Goal: Task Accomplishment & Management: Use online tool/utility

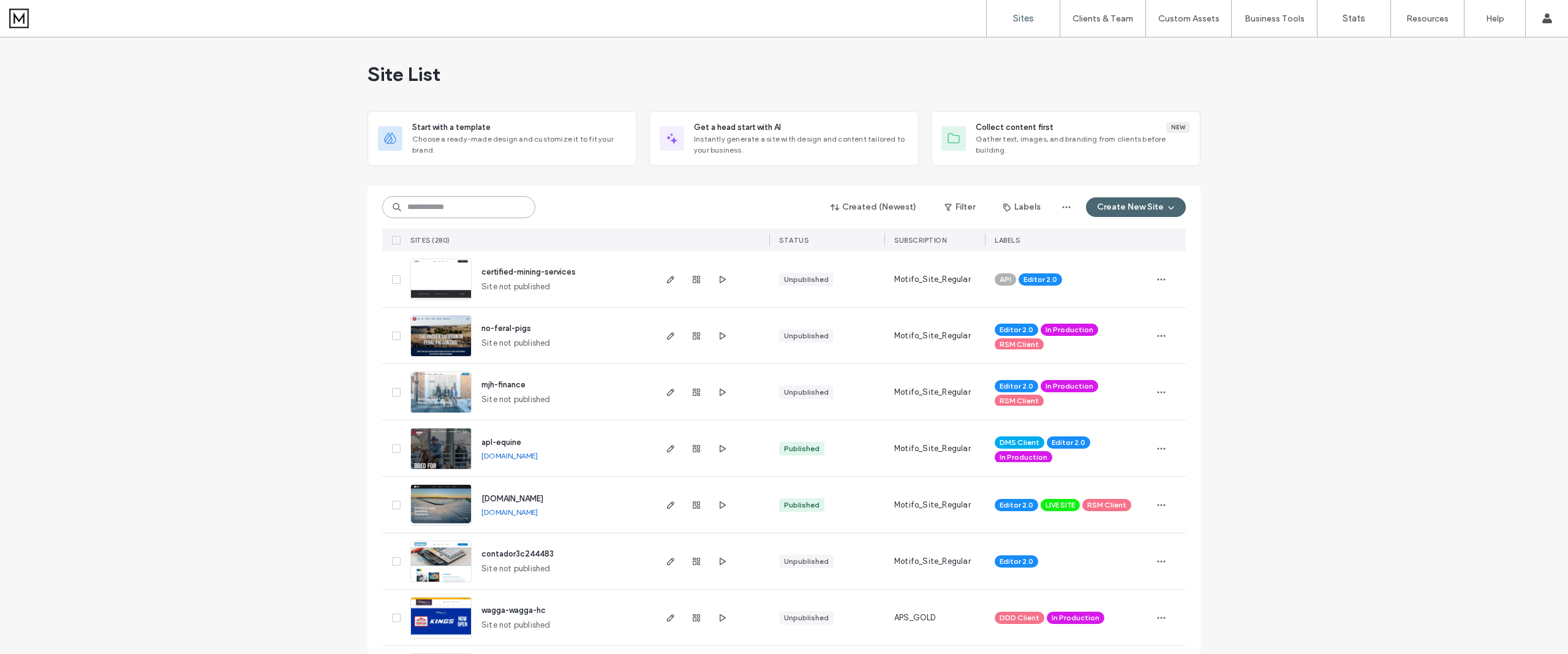
click at [455, 207] on input at bounding box center [459, 207] width 153 height 22
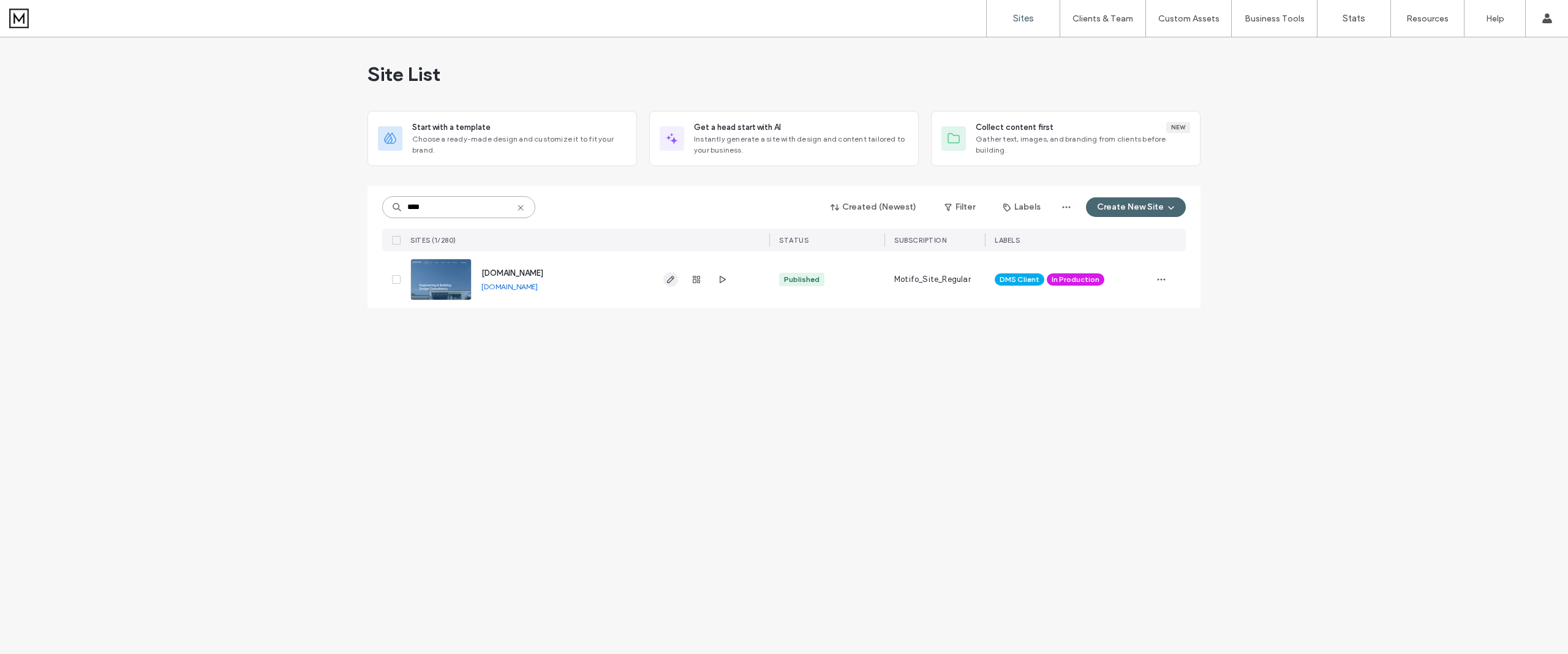
type input "****"
click at [671, 280] on icon "button" at bounding box center [670, 279] width 10 height 10
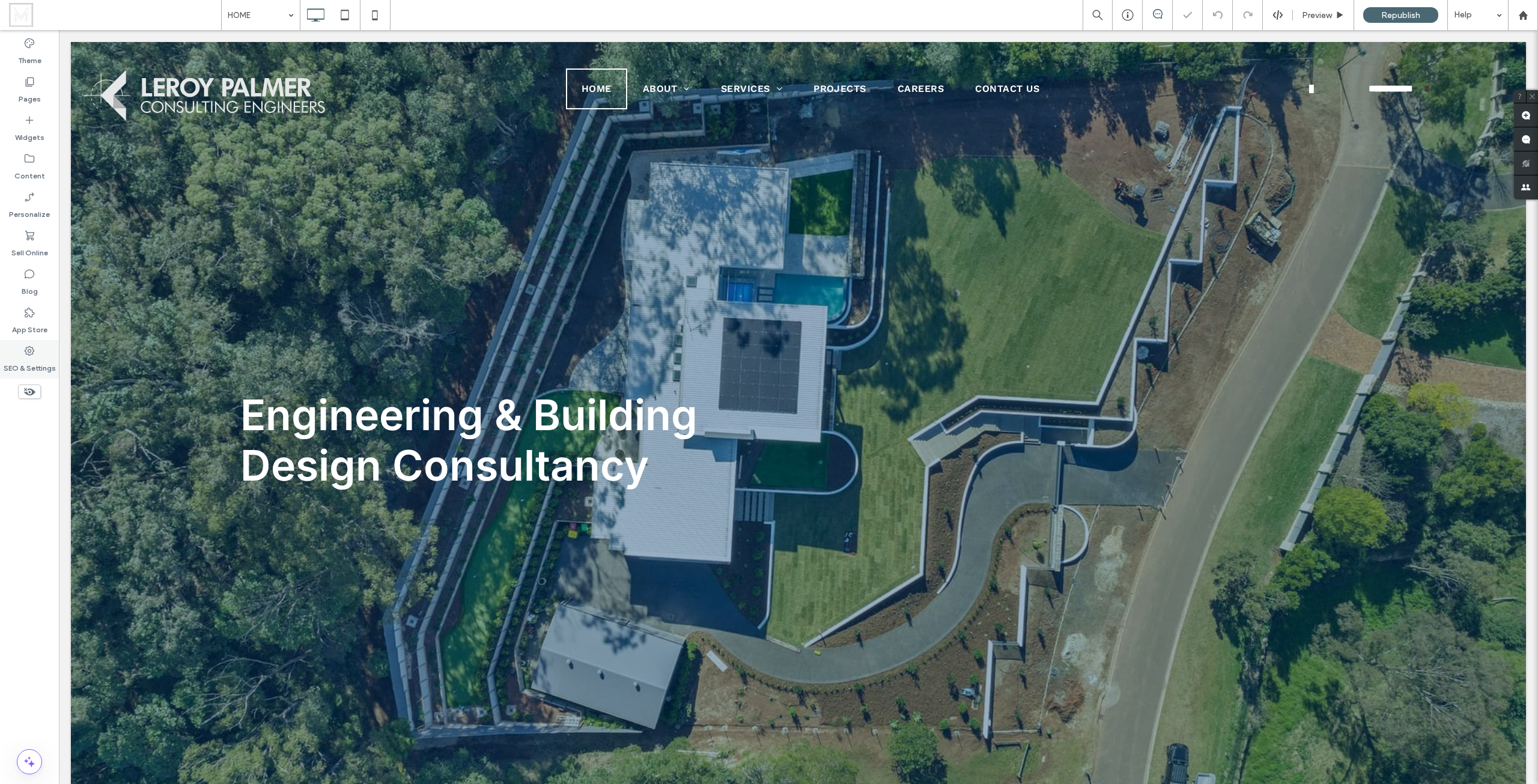
click at [37, 353] on div "SEO & Settings" at bounding box center [29, 359] width 59 height 38
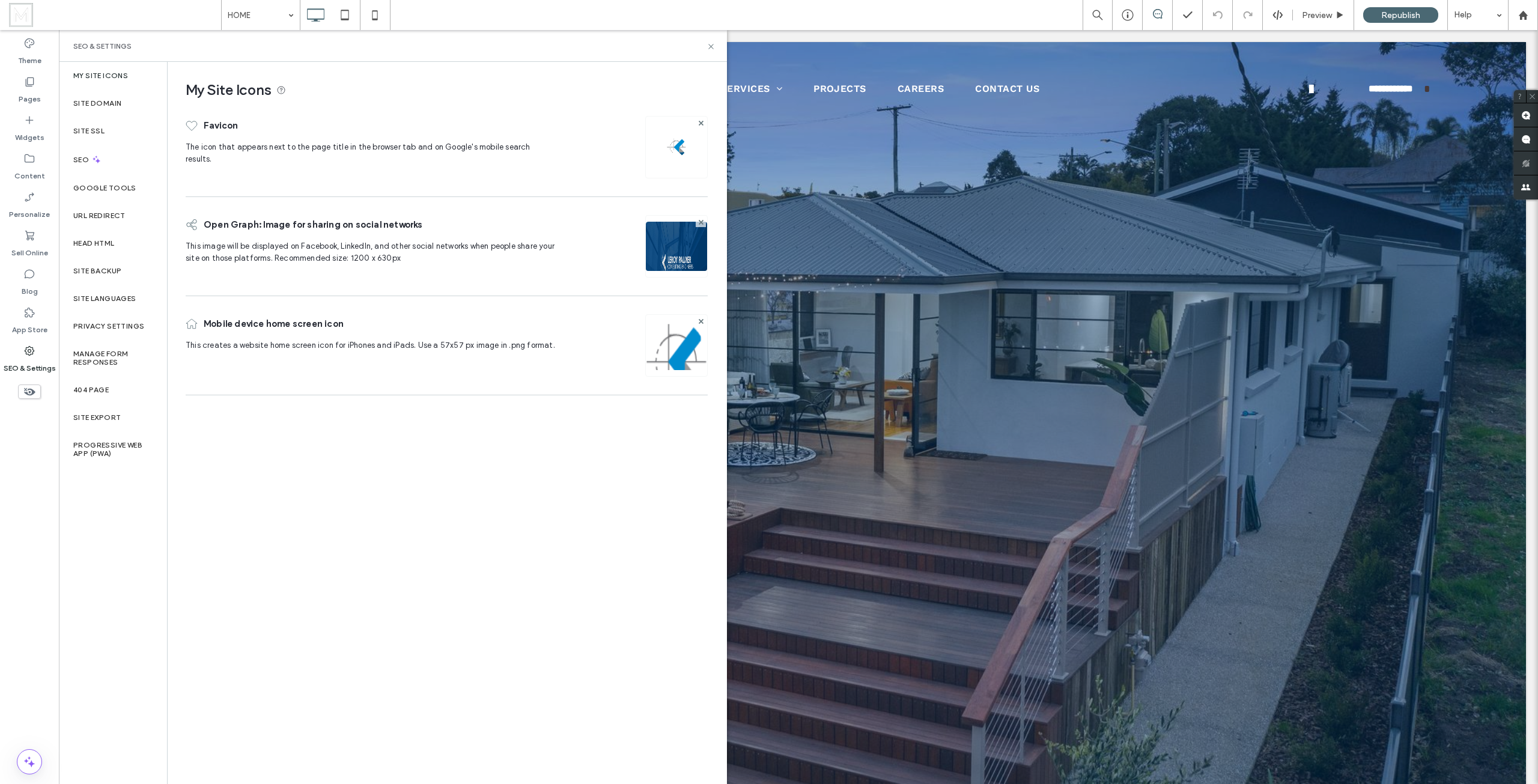
drag, startPoint x: 868, startPoint y: 8, endPoint x: 737, endPoint y: 18, distance: 131.4
click at [868, 8] on div "HOME Preview Republish Help" at bounding box center [879, 15] width 1317 height 30
click at [25, 79] on icon at bounding box center [29, 81] width 12 height 12
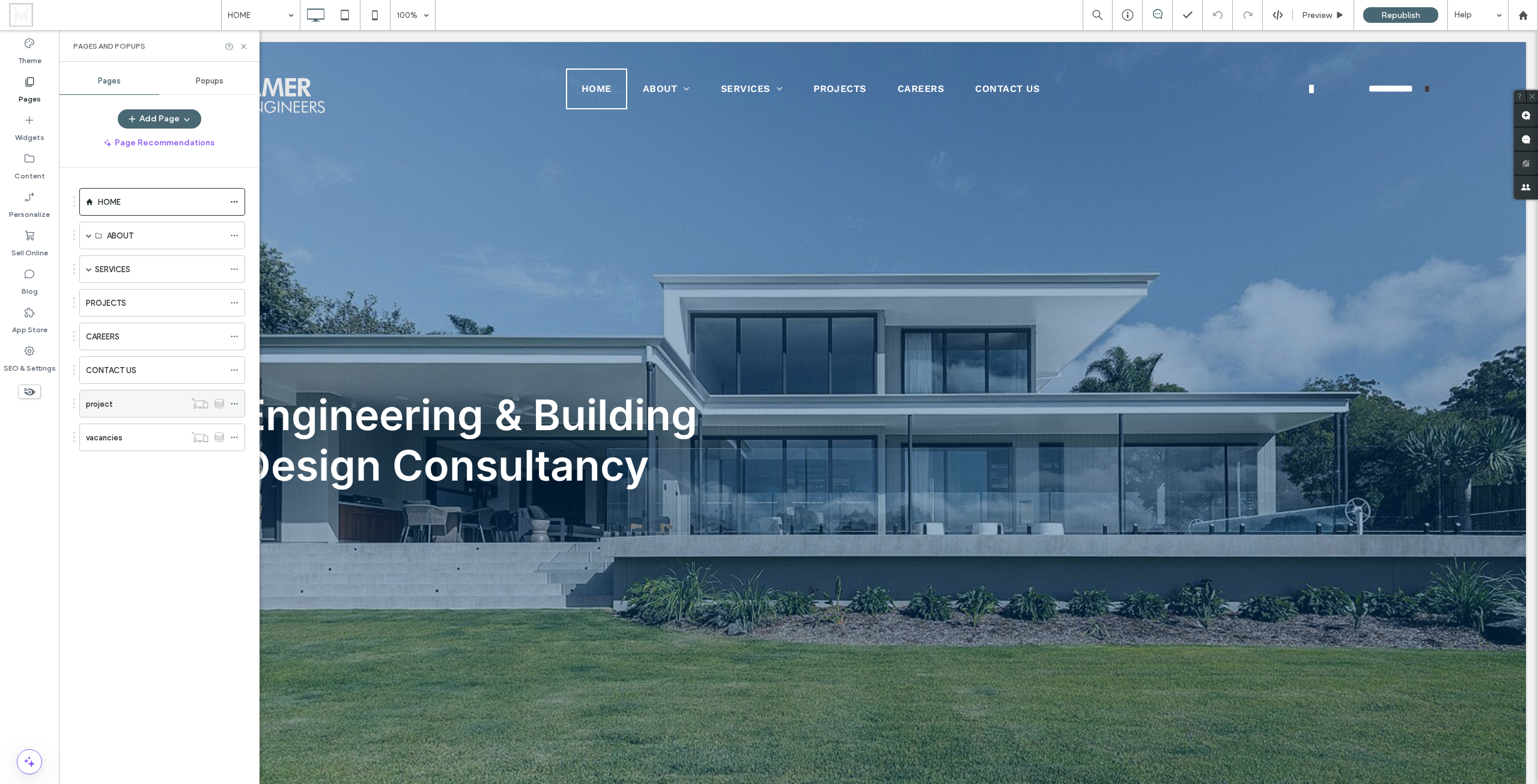
click at [130, 405] on div "project" at bounding box center [135, 404] width 99 height 12
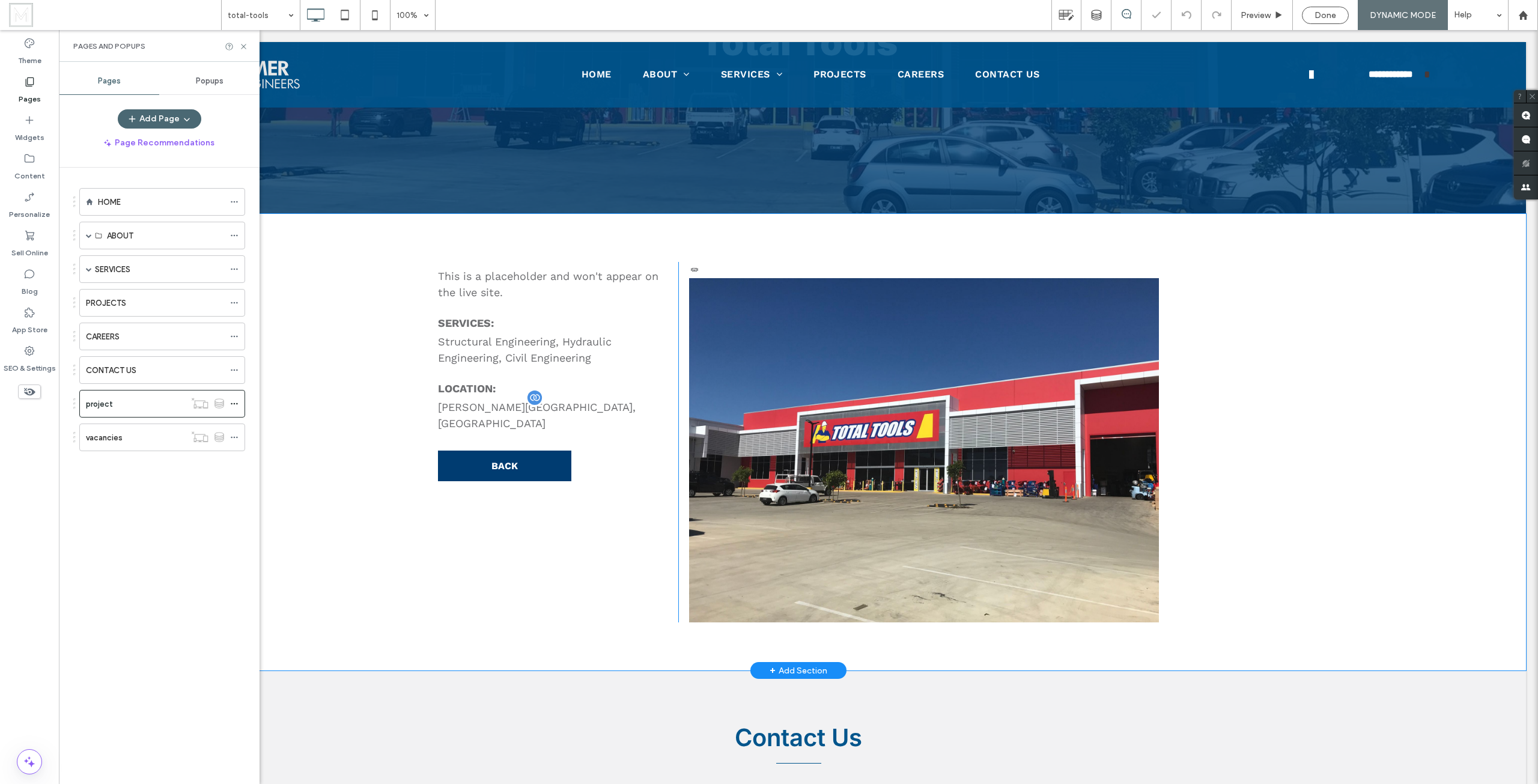
scroll to position [180, 0]
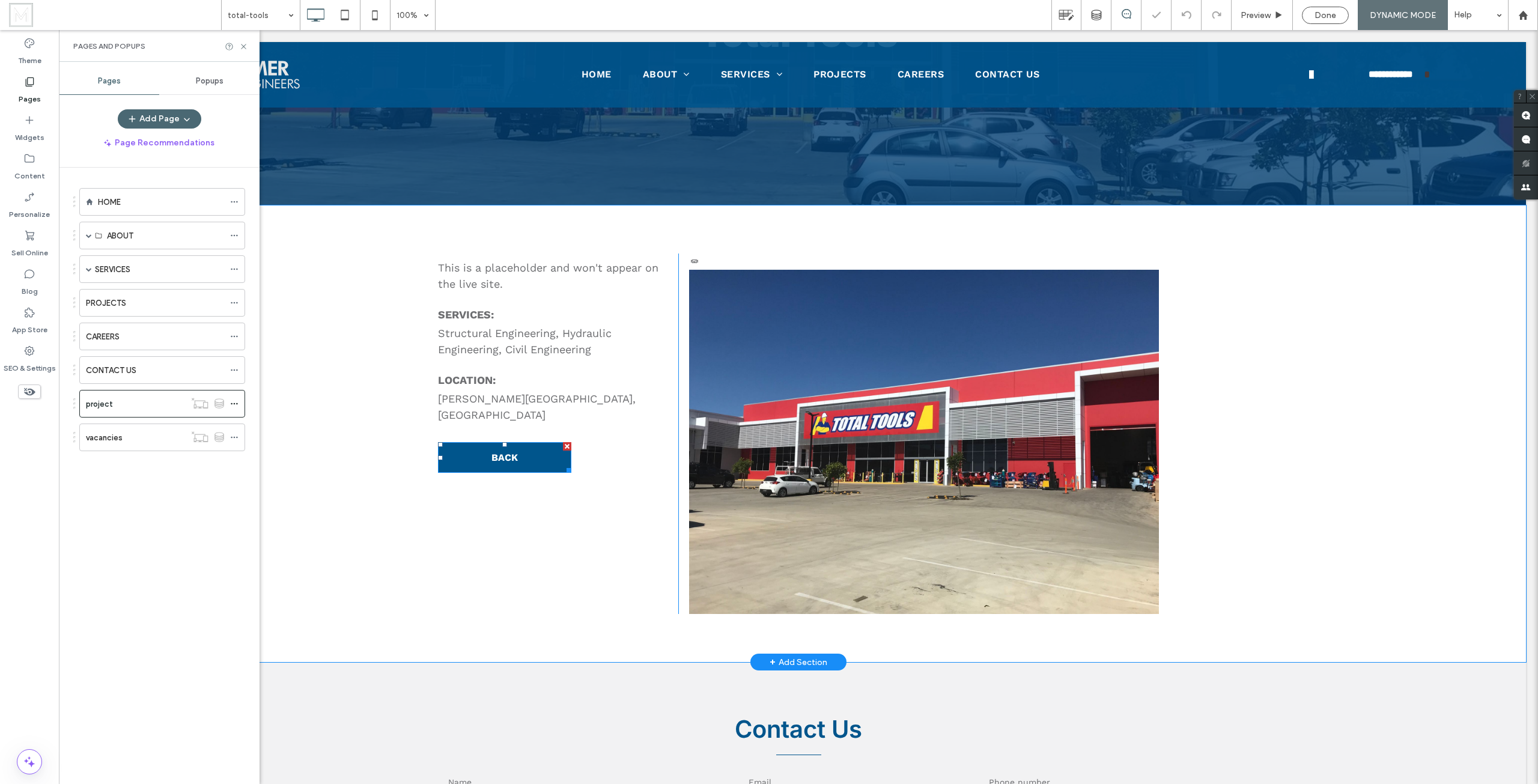
click at [512, 452] on span "BACK" at bounding box center [505, 458] width 26 height 12
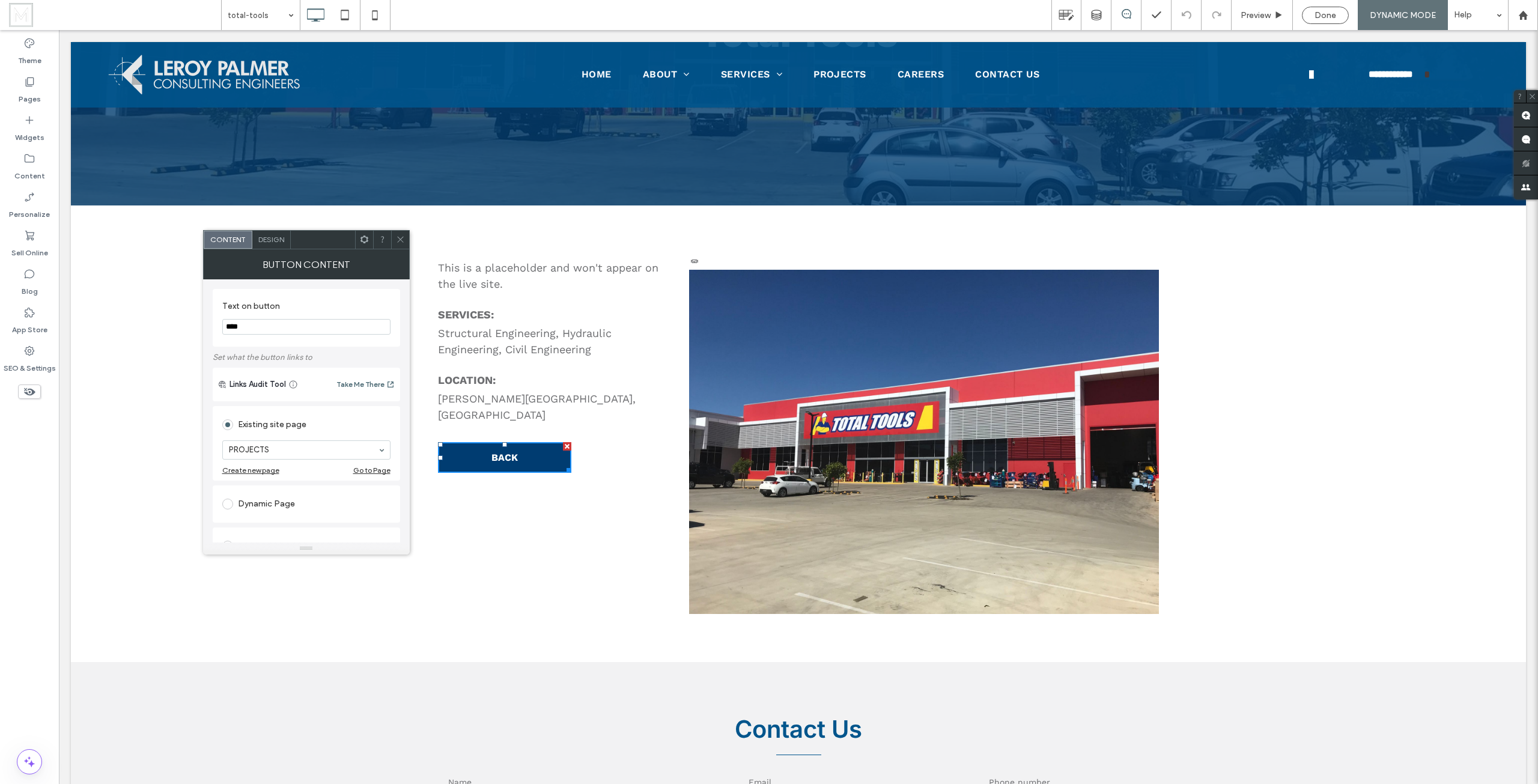
click at [264, 238] on span "Design" at bounding box center [271, 240] width 26 height 9
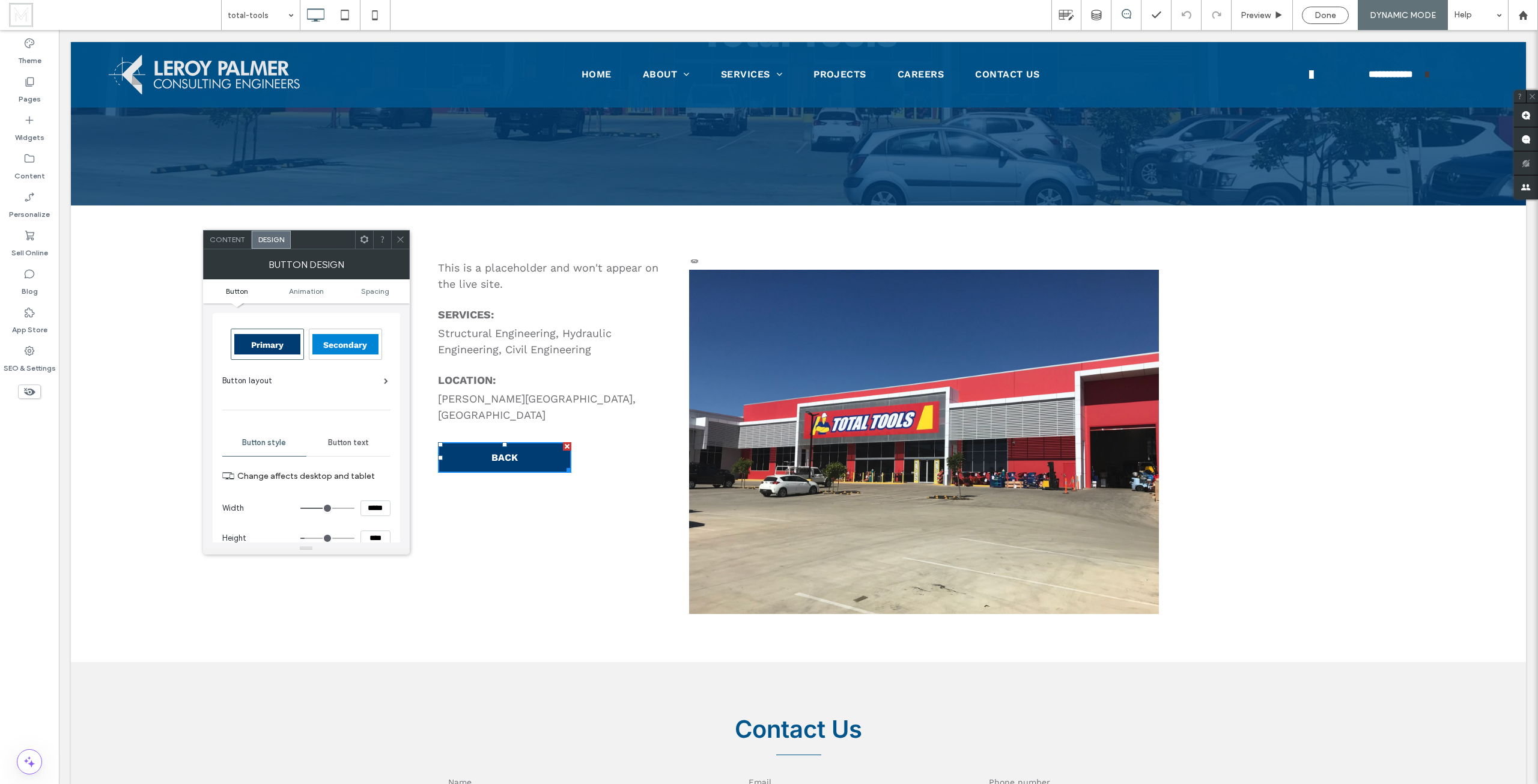
click at [227, 238] on span "Content" at bounding box center [227, 240] width 35 height 9
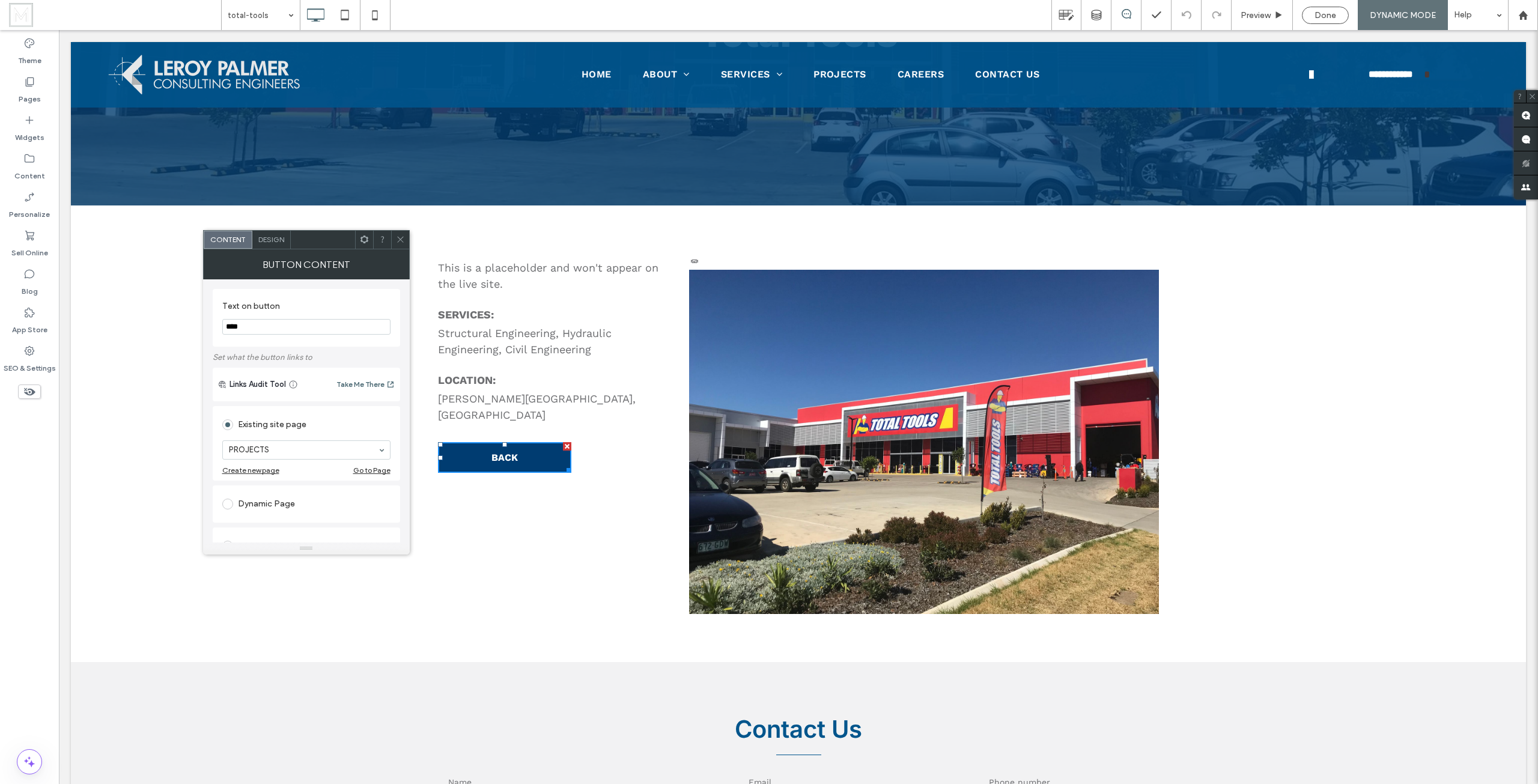
click at [276, 242] on span "Design" at bounding box center [271, 240] width 26 height 9
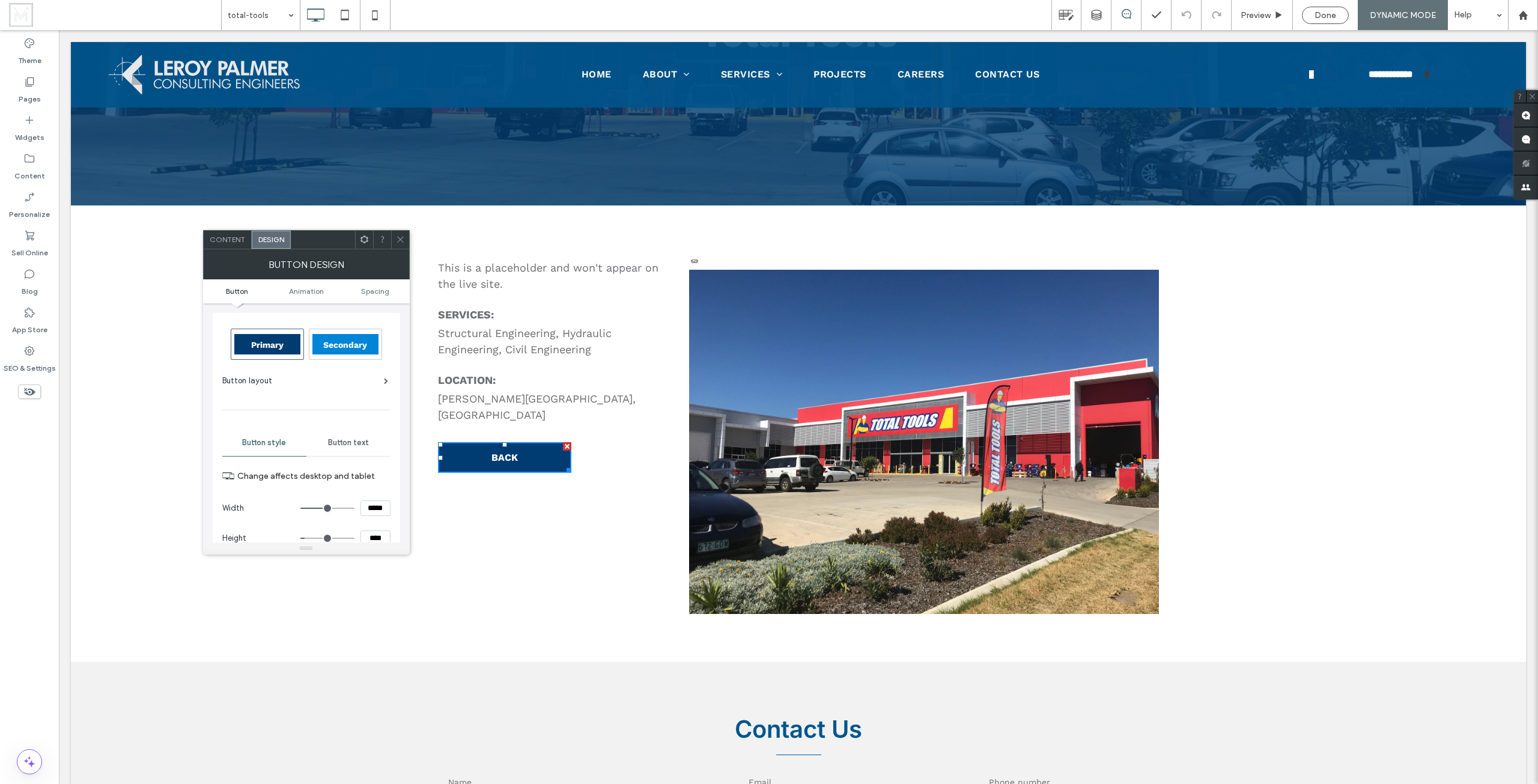
drag, startPoint x: 402, startPoint y: 240, endPoint x: 422, endPoint y: 393, distance: 154.3
click at [402, 240] on icon at bounding box center [400, 240] width 9 height 9
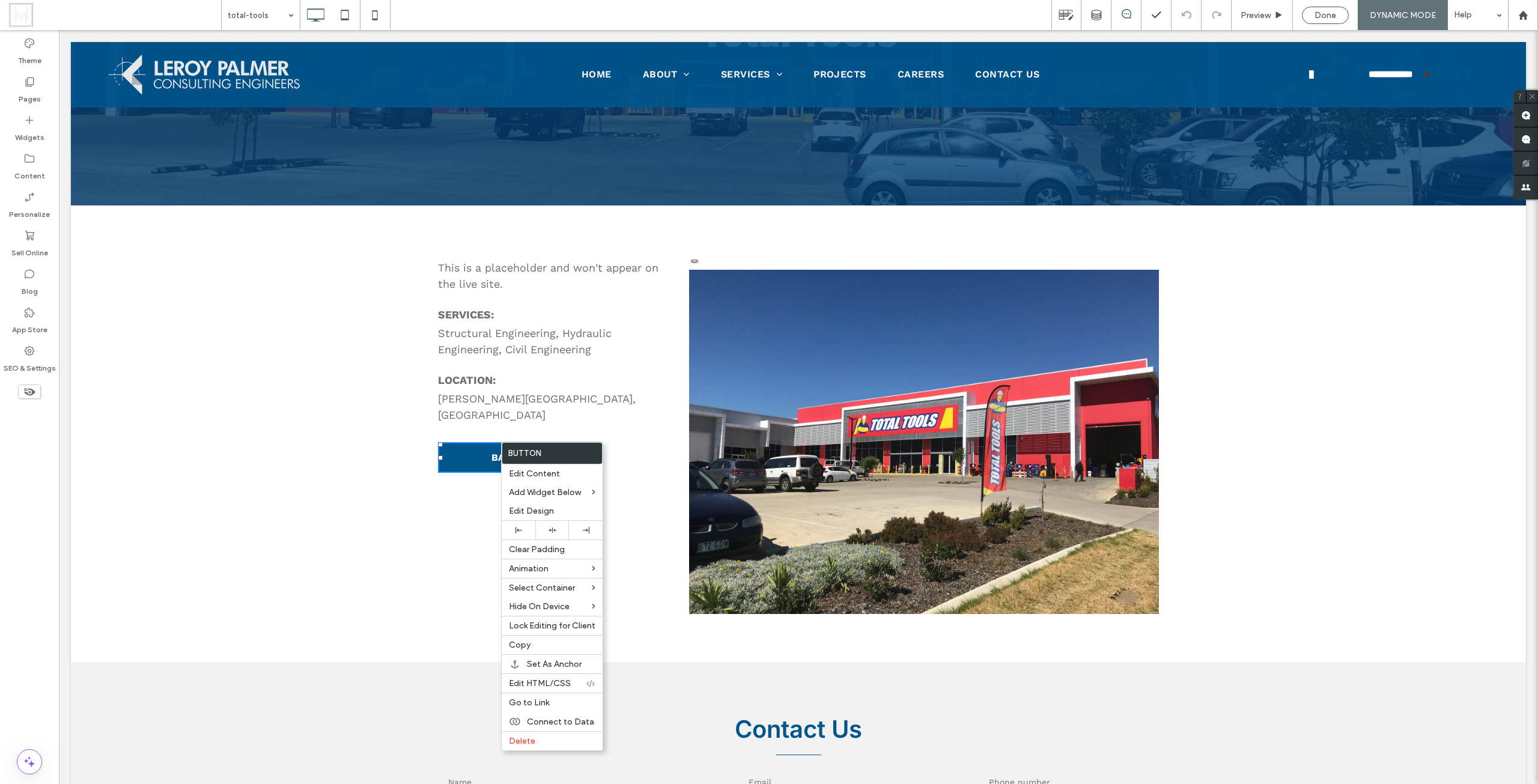
click at [462, 442] on link "BACK" at bounding box center [505, 457] width 133 height 31
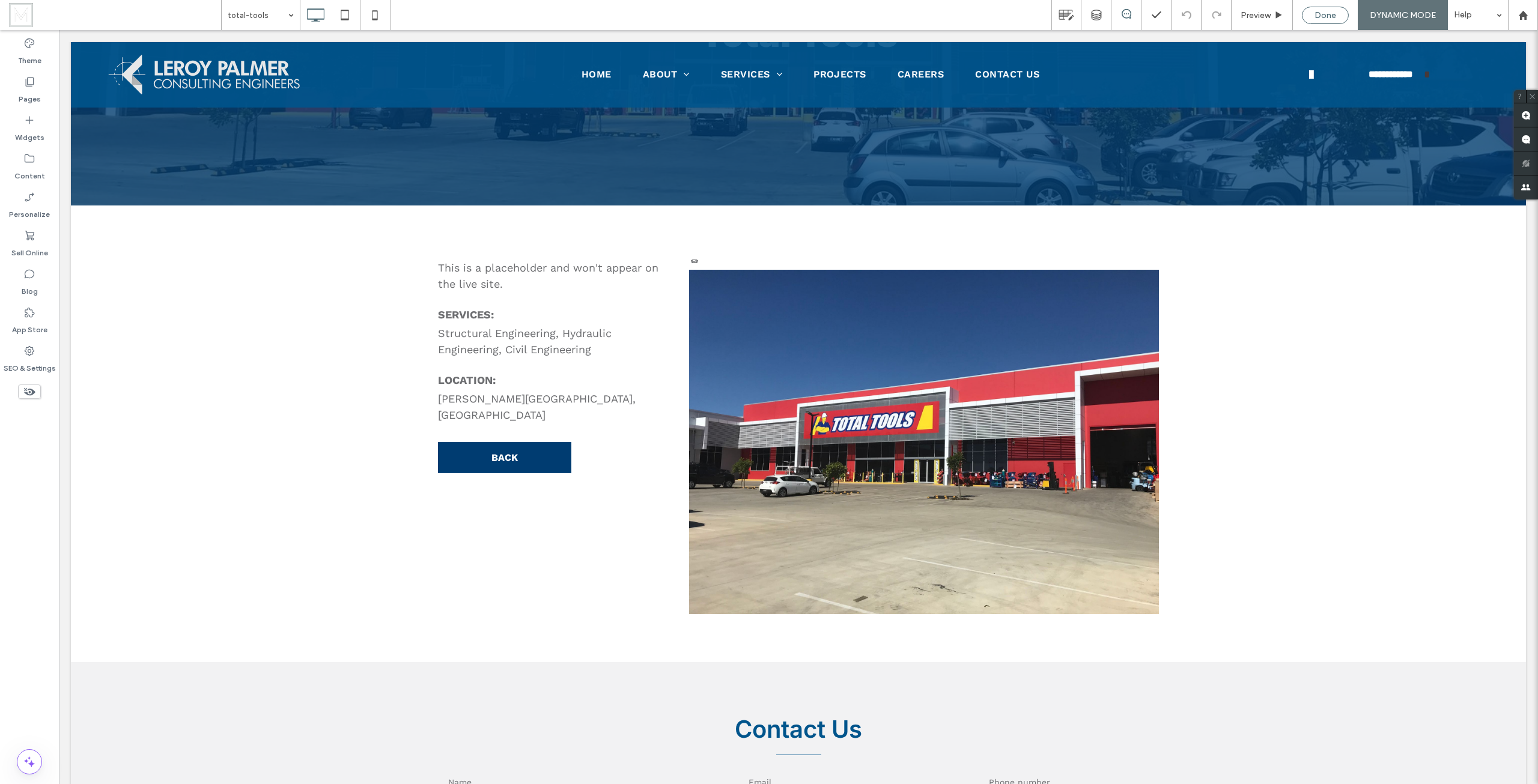
click at [1325, 10] on div "Done" at bounding box center [1326, 15] width 47 height 18
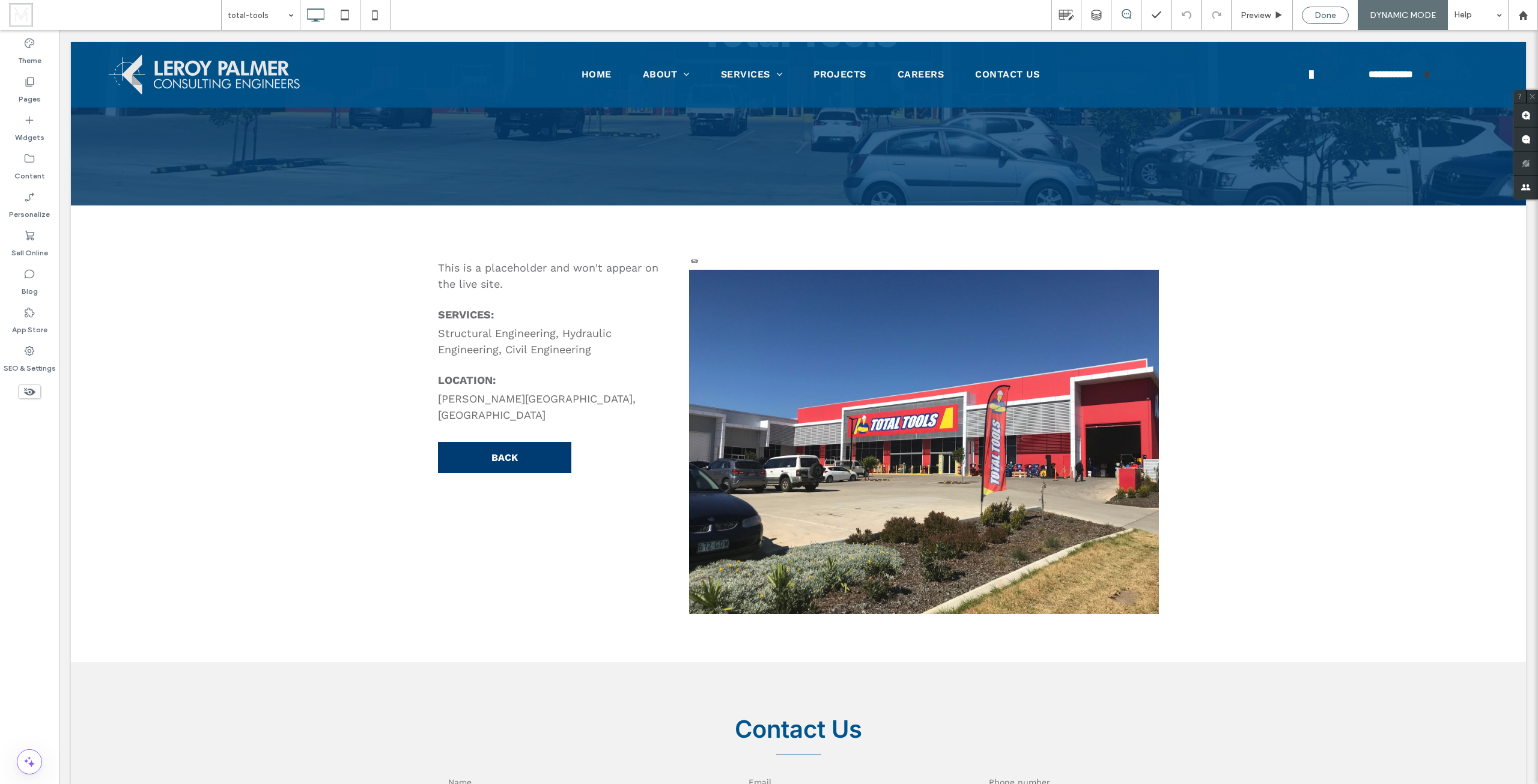
click at [1324, 9] on div "Done" at bounding box center [1326, 15] width 47 height 18
click at [15, 91] on div "Pages" at bounding box center [29, 90] width 59 height 38
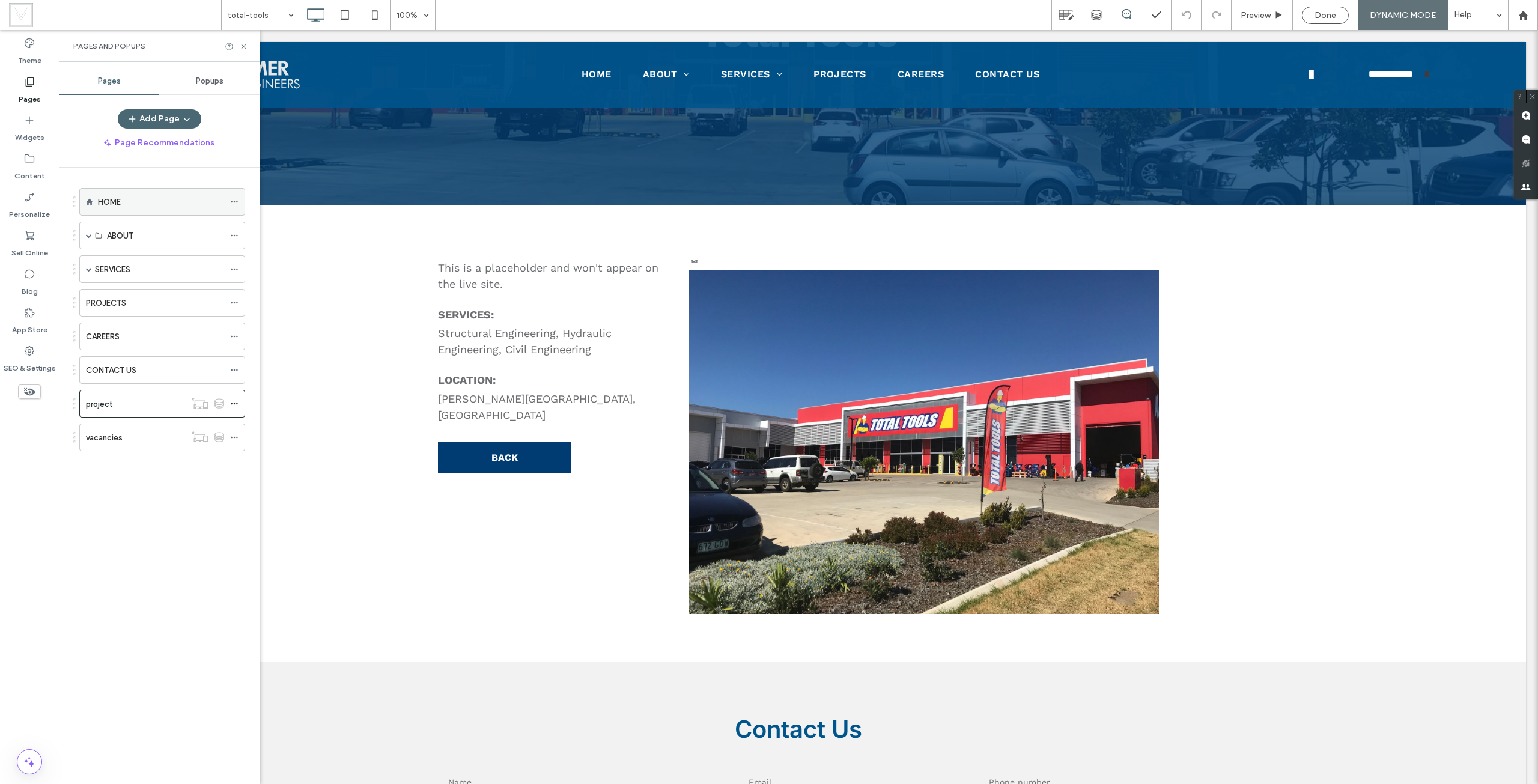
click at [119, 201] on label "HOME" at bounding box center [109, 202] width 23 height 21
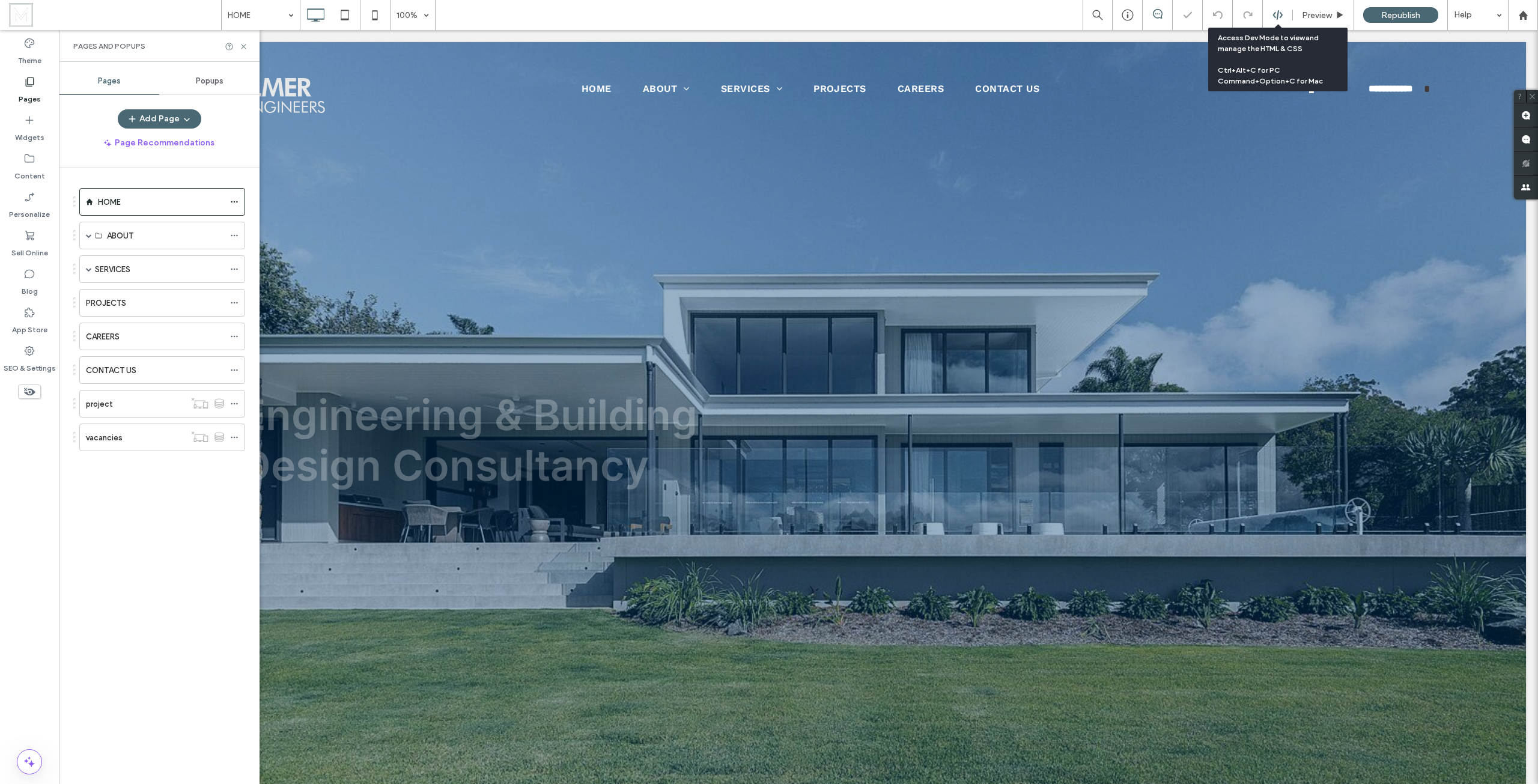
click at [1276, 12] on icon at bounding box center [1277, 15] width 11 height 11
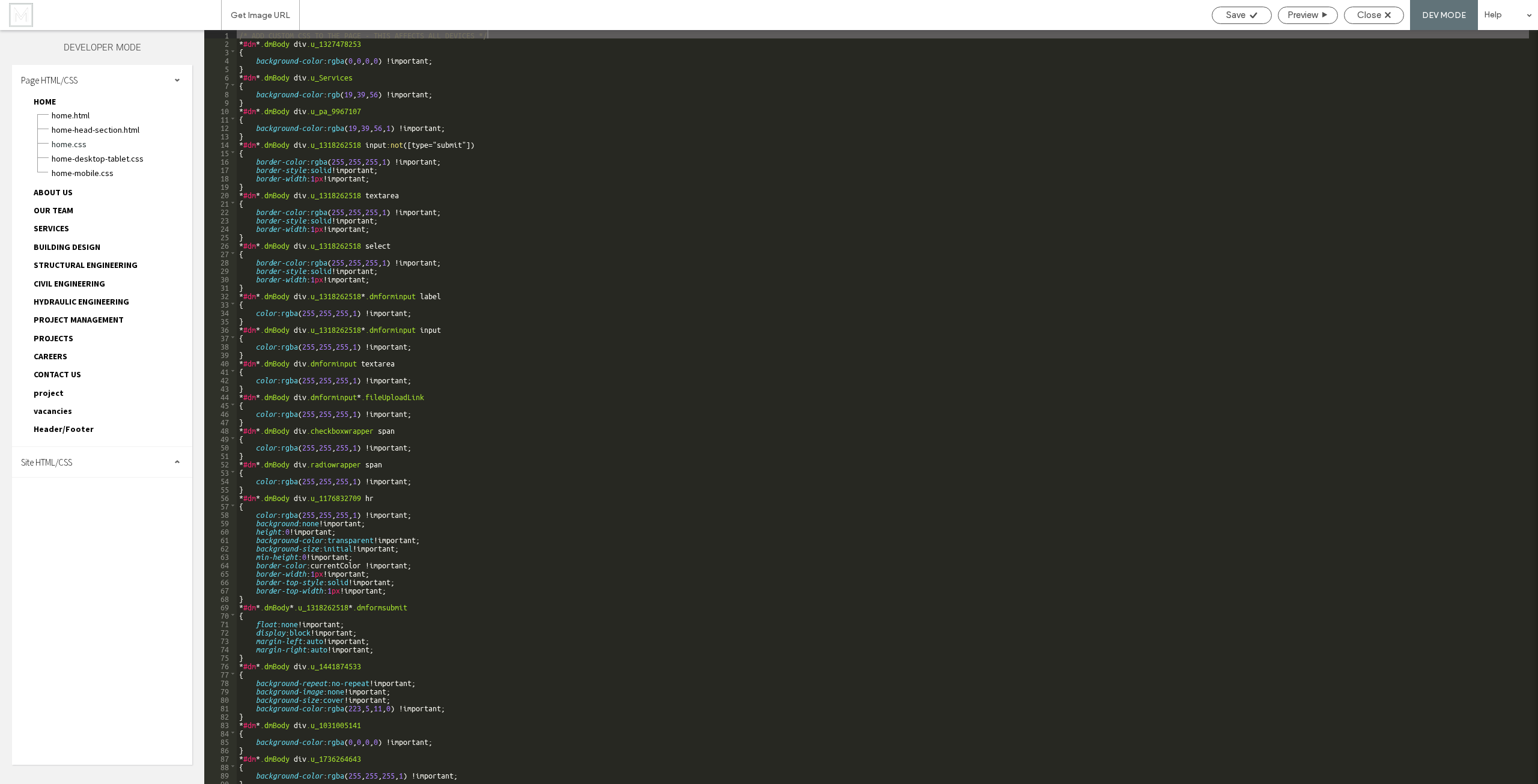
click at [56, 392] on span "project" at bounding box center [48, 393] width 30 height 11
click at [86, 405] on span "project.html" at bounding box center [122, 407] width 141 height 12
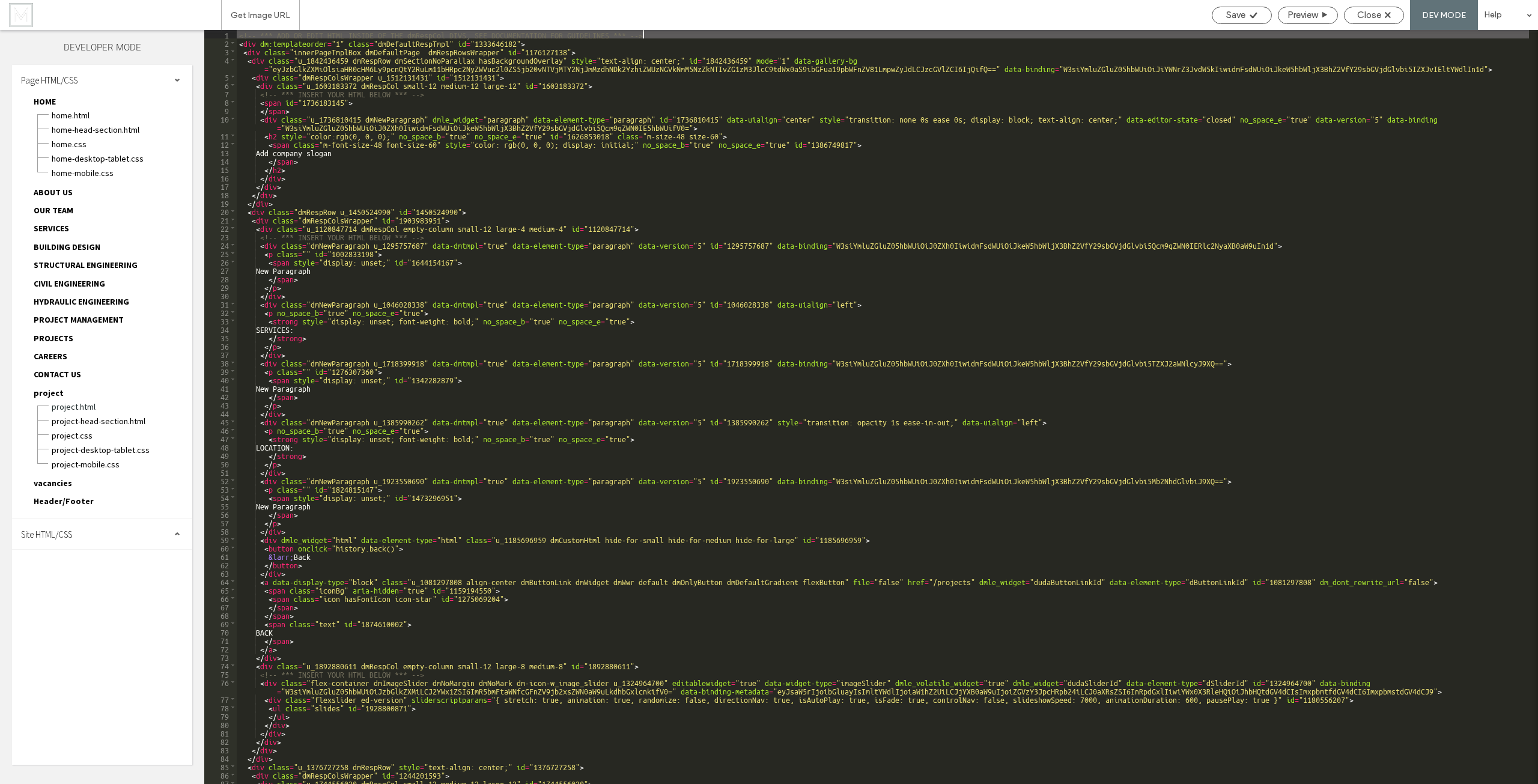
click at [693, 191] on div "<!-- *** ADD OR EDIT HTML INSIDE OF THE dmRespCol DIVS, SEE DOCUMENTATION FOR G…" at bounding box center [882, 415] width 1292 height 771
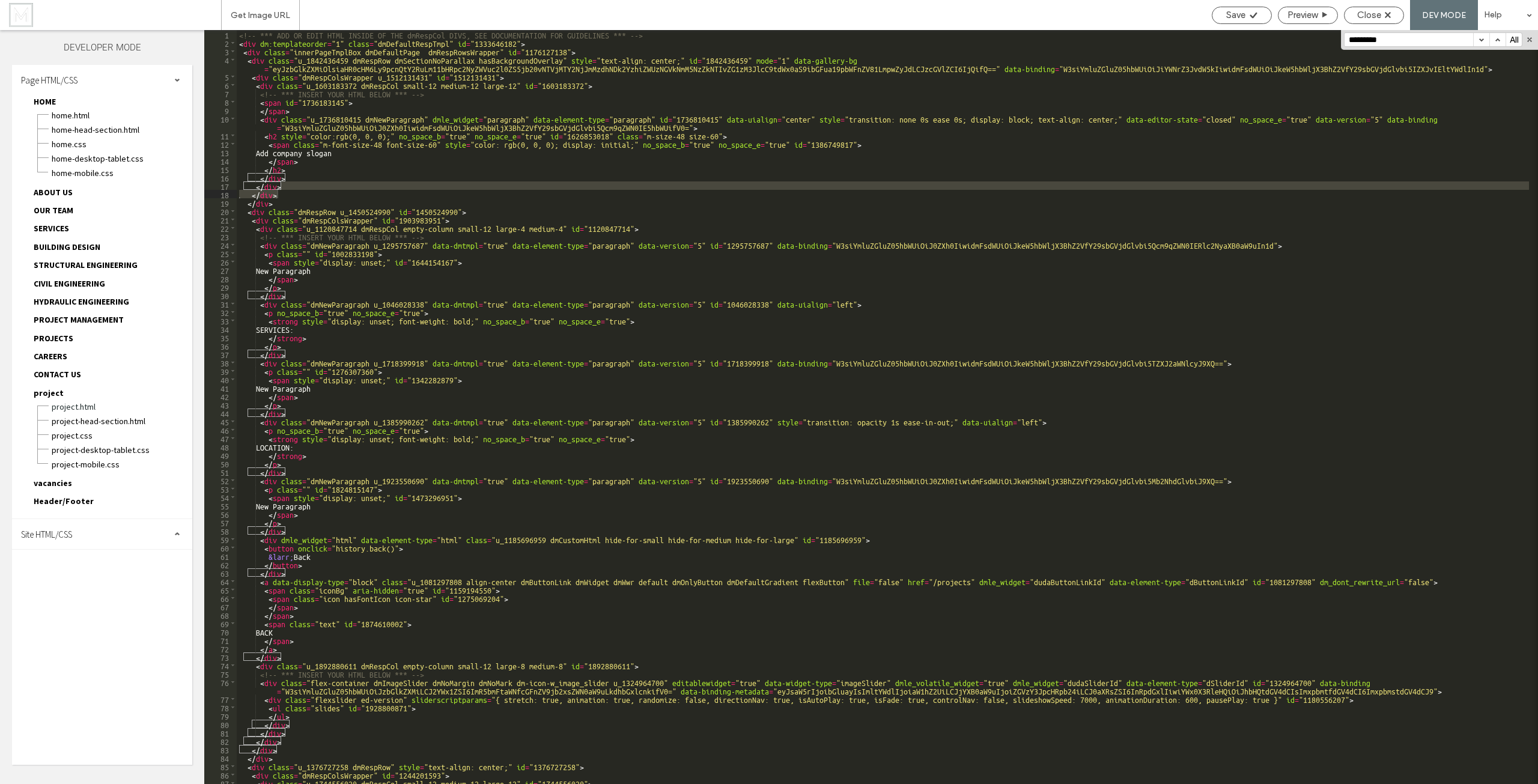
type input "**********"
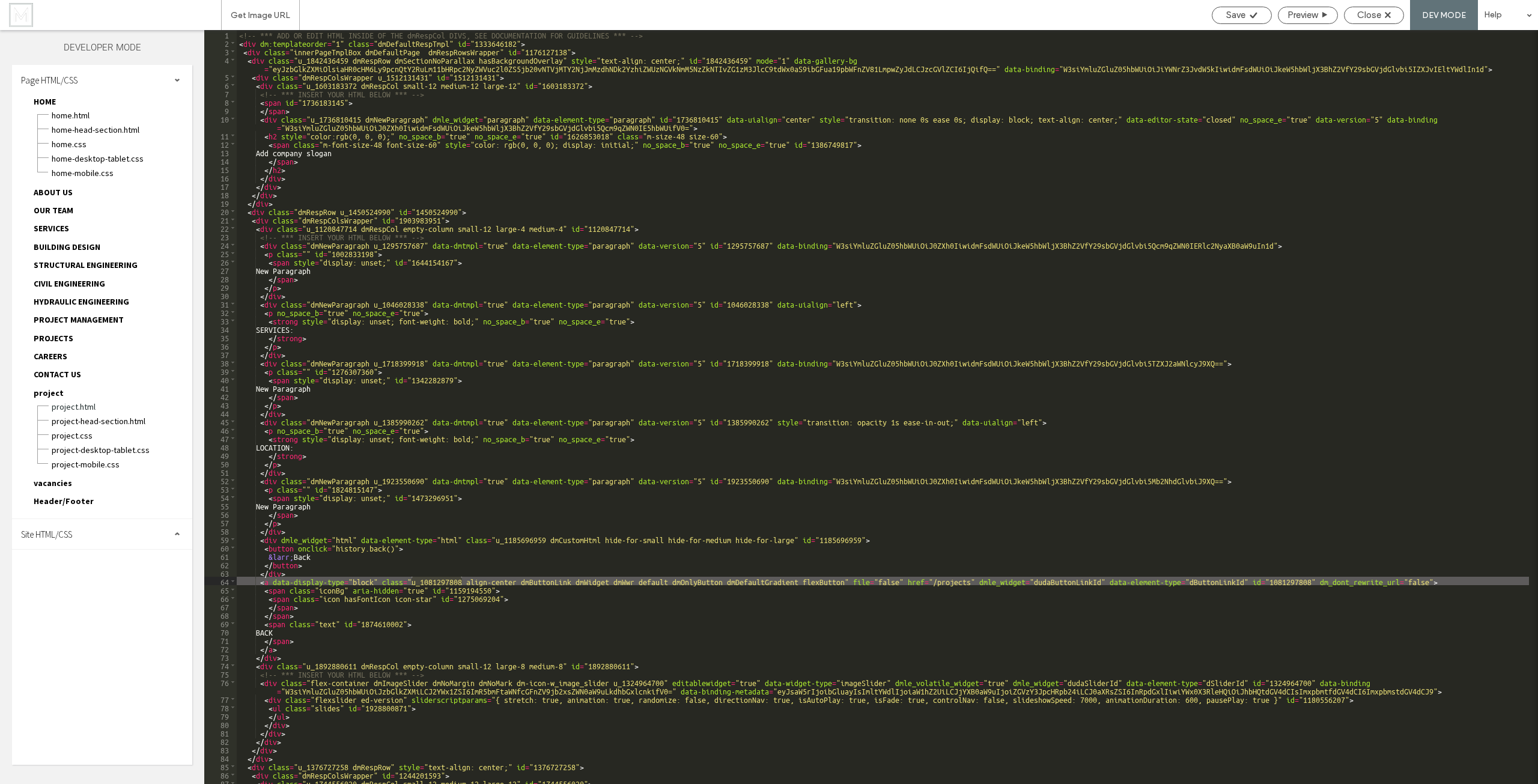
click at [240, 37] on div "<!-- *** ADD OR EDIT HTML INSIDE OF THE dmRespCol DIVS, SEE DOCUMENTATION FOR G…" at bounding box center [882, 415] width 1292 height 771
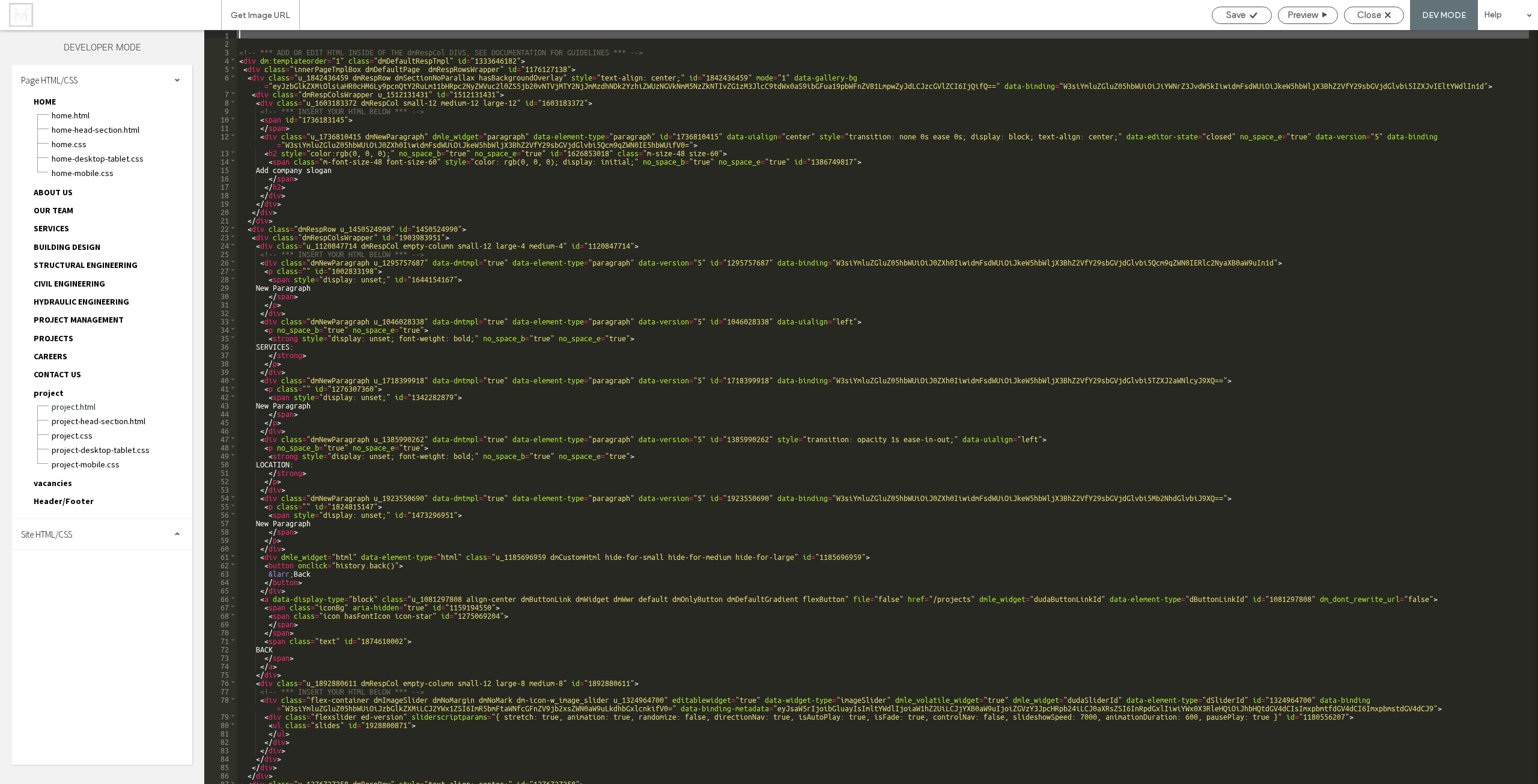
type textarea "**"
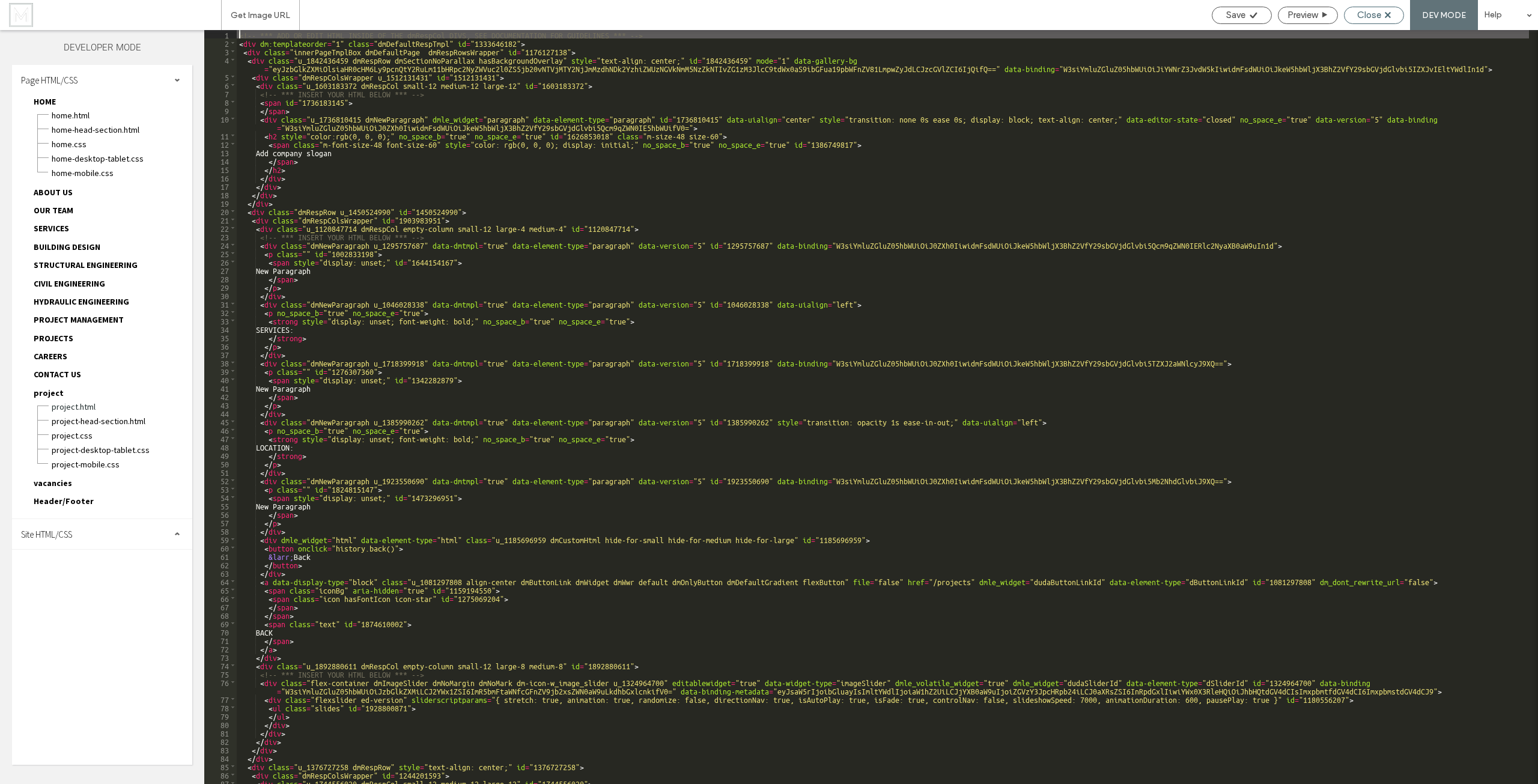
click at [1369, 17] on span "Close" at bounding box center [1369, 15] width 24 height 11
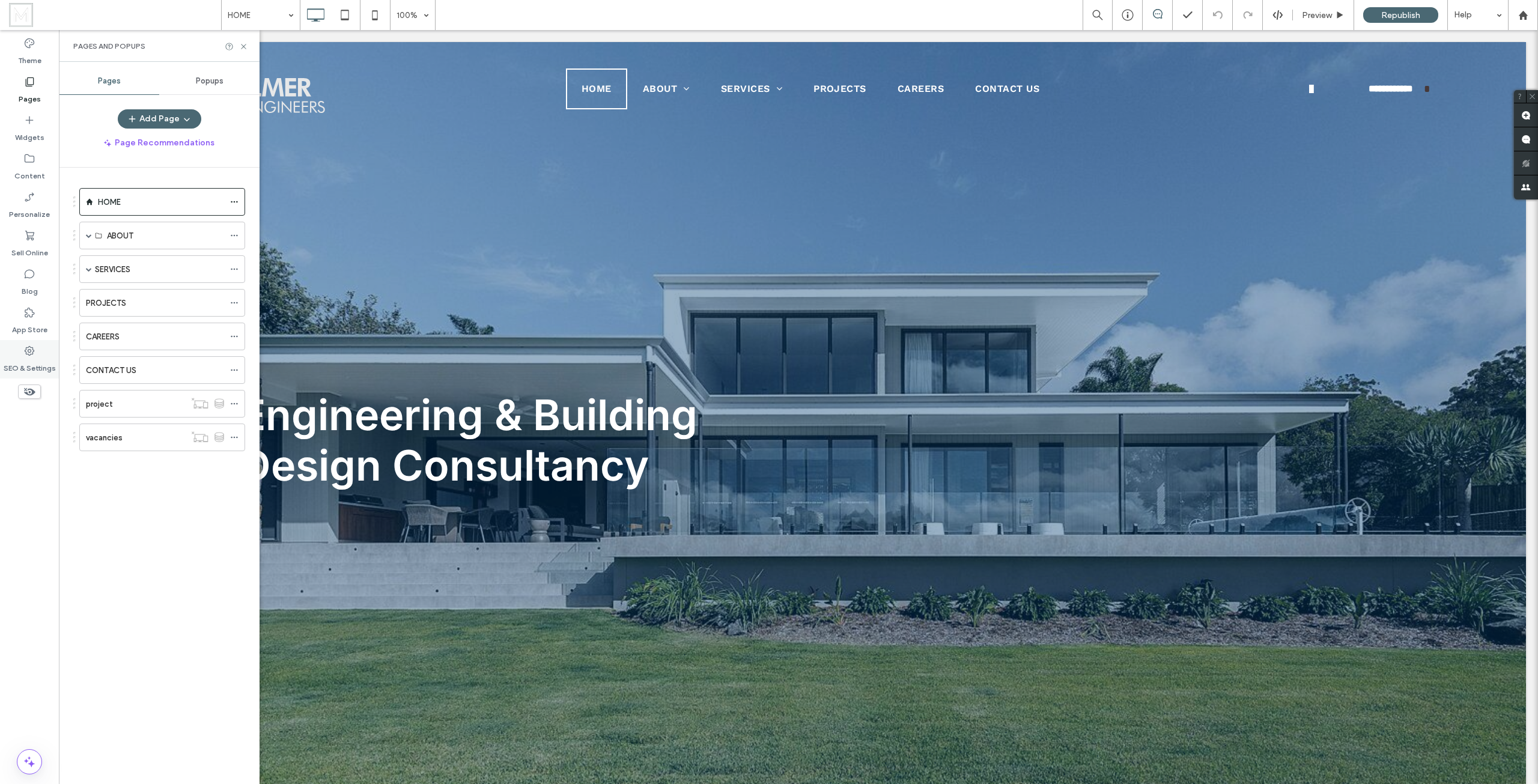
click at [29, 355] on use at bounding box center [29, 350] width 10 height 10
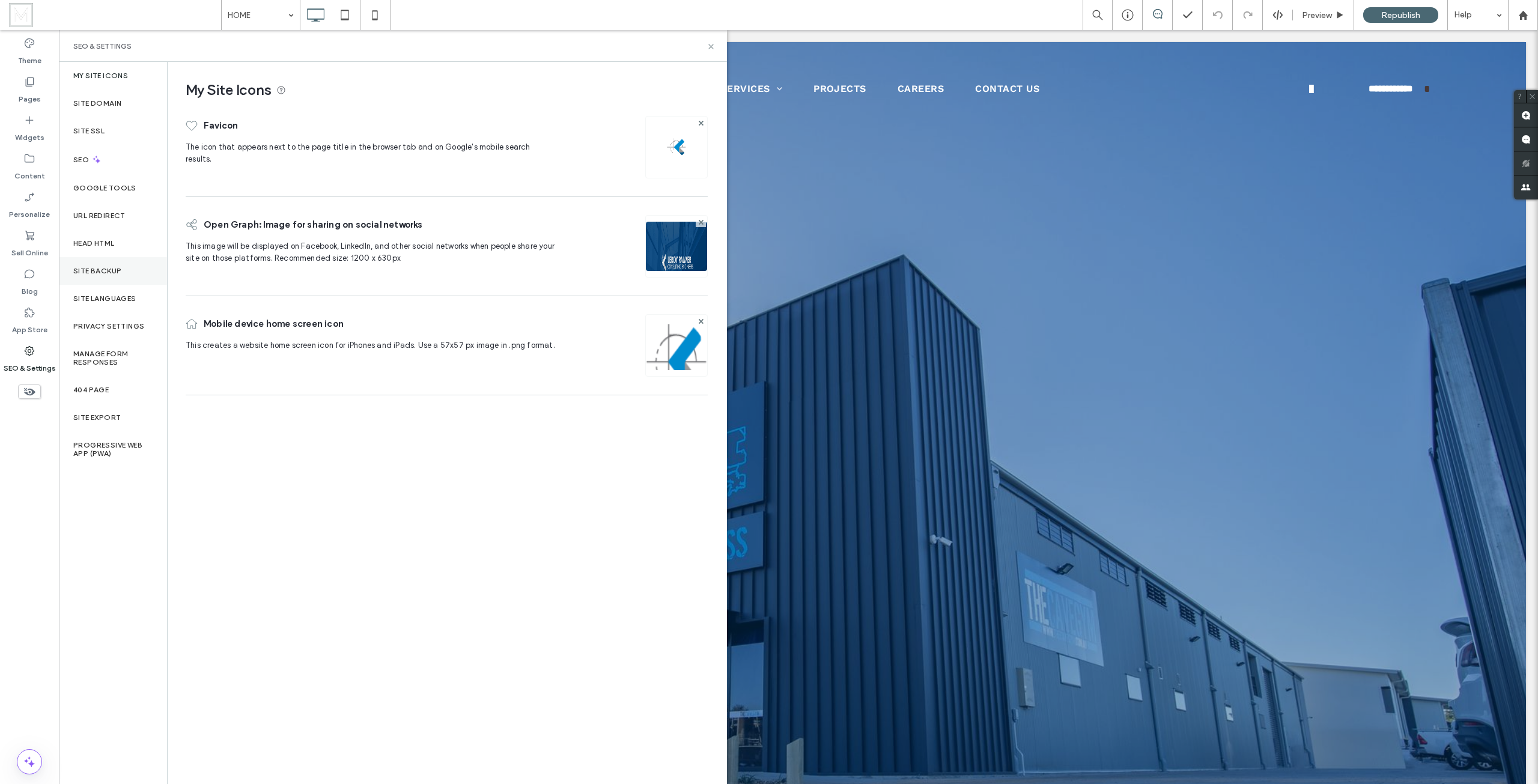
click at [113, 265] on div "Site Backup" at bounding box center [113, 271] width 108 height 28
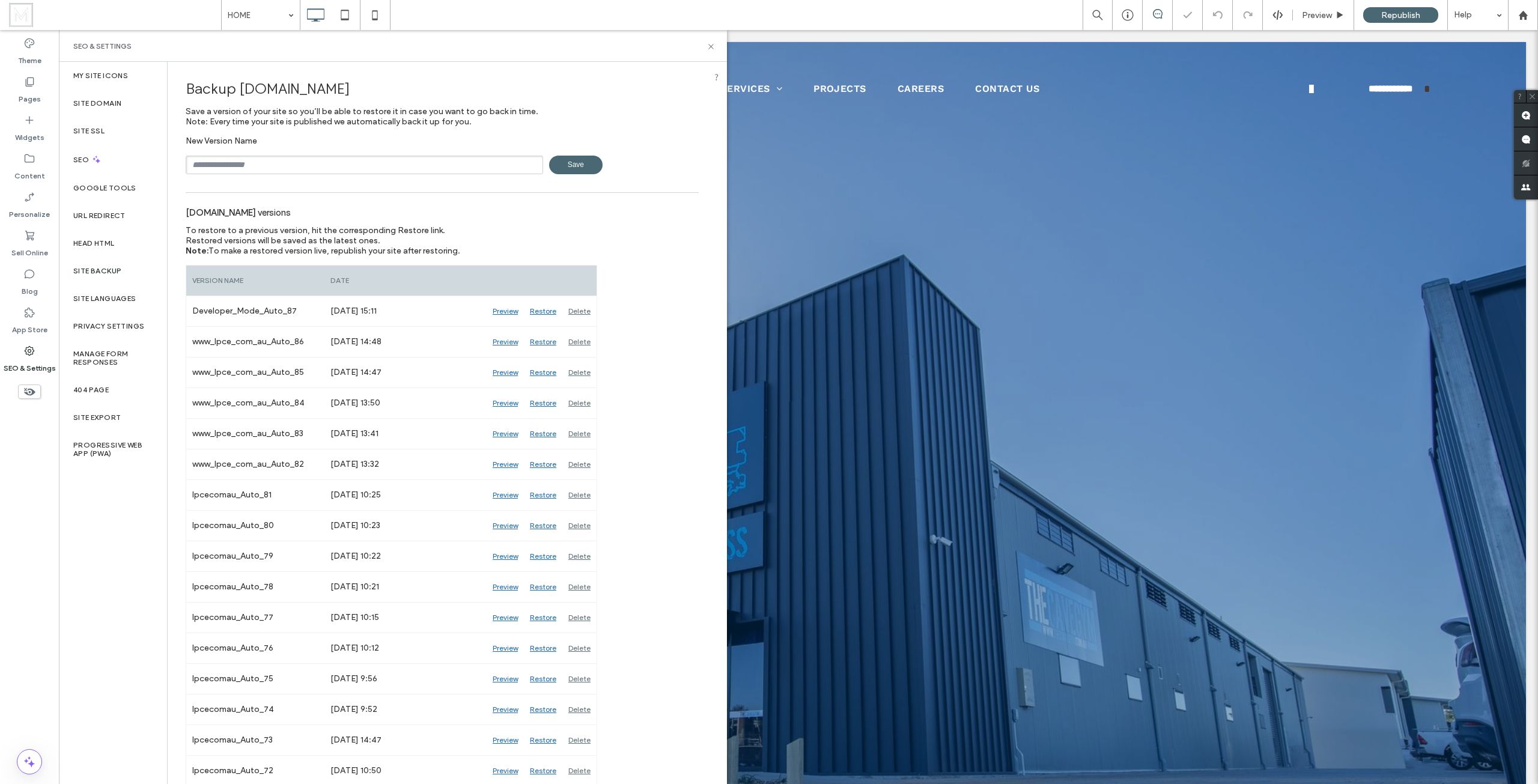
click at [585, 166] on span "Save" at bounding box center [575, 164] width 53 height 18
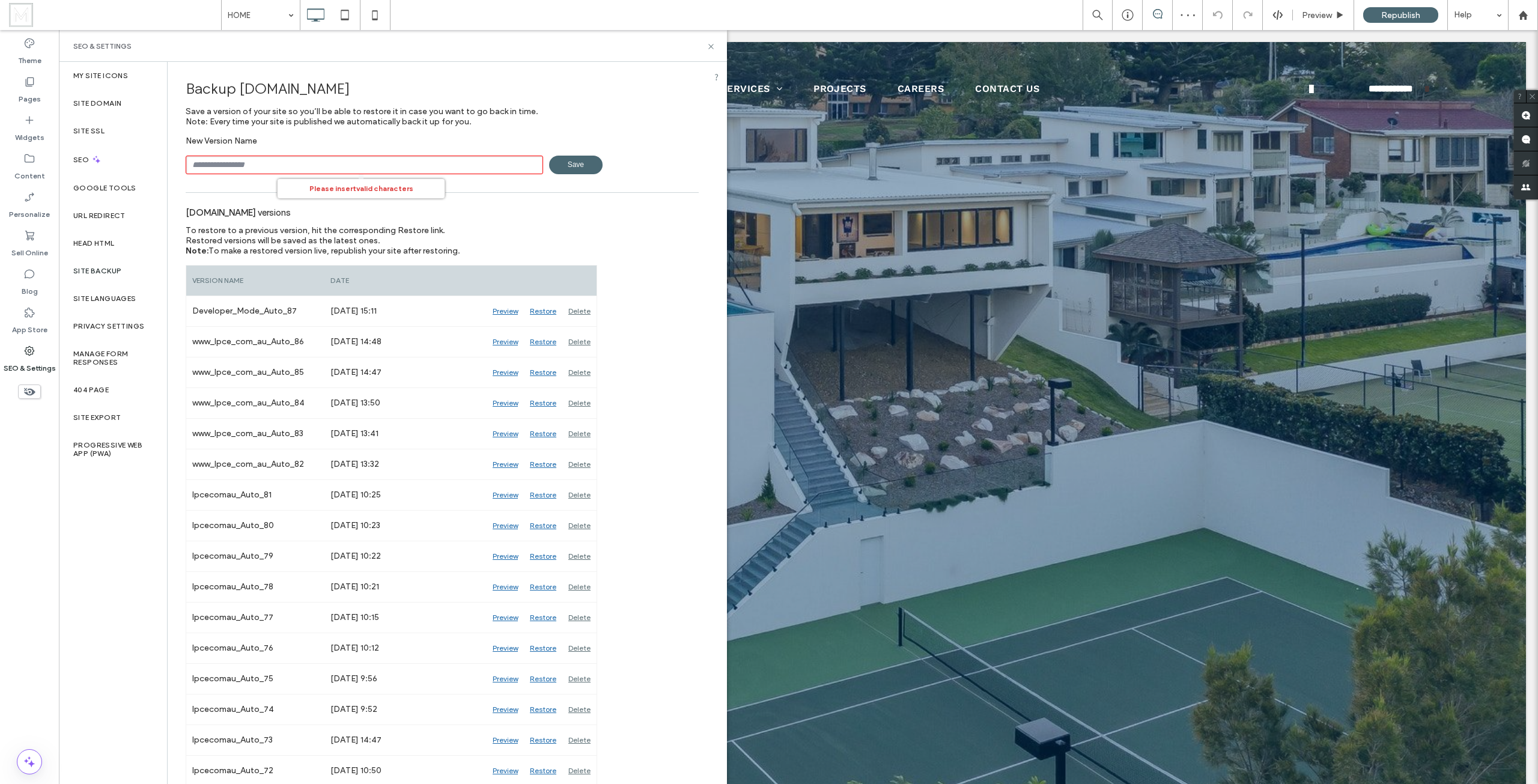
click at [319, 162] on input "text" at bounding box center [364, 164] width 358 height 18
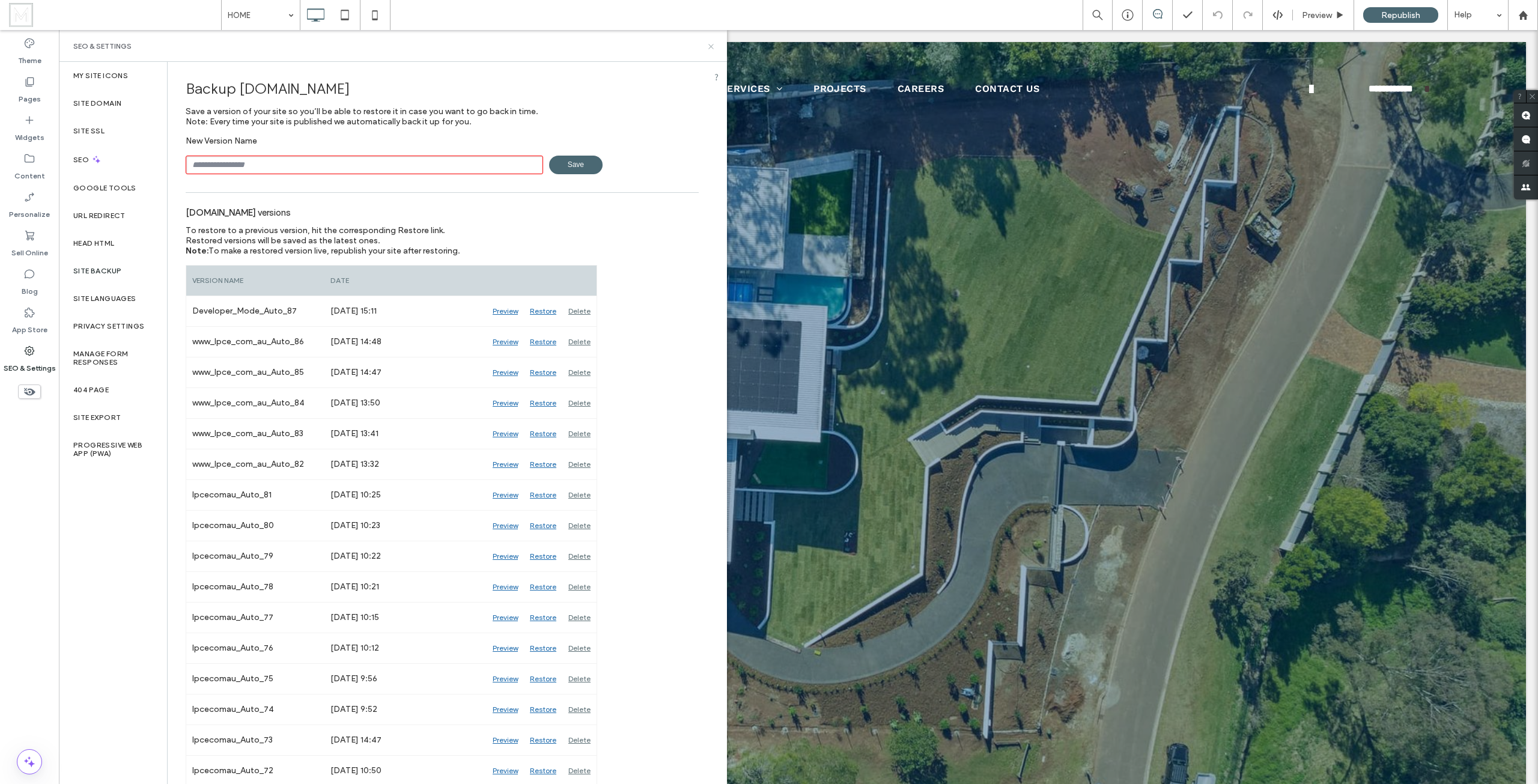
click at [708, 45] on icon at bounding box center [711, 46] width 9 height 9
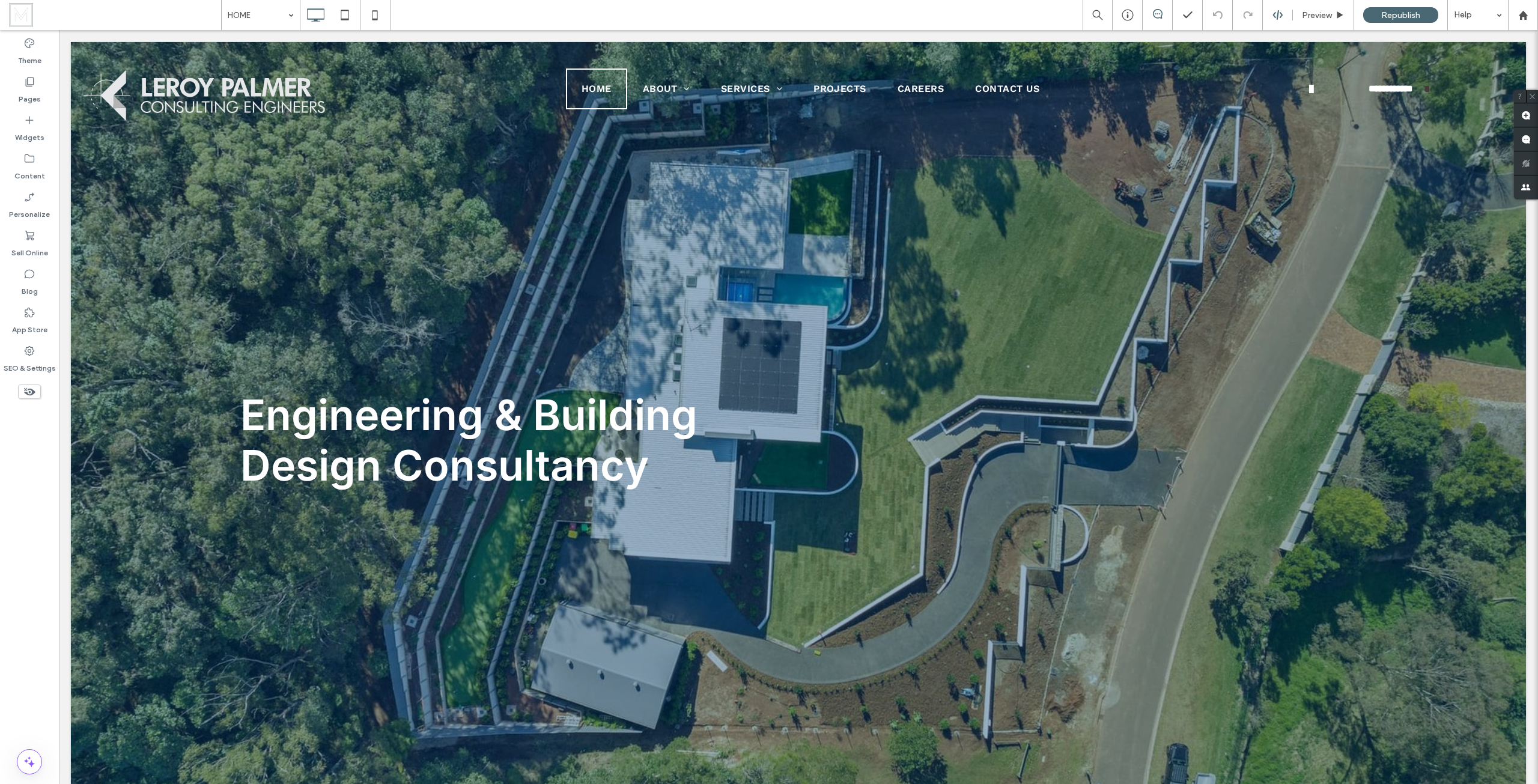
click at [1285, 15] on div at bounding box center [1277, 15] width 29 height 11
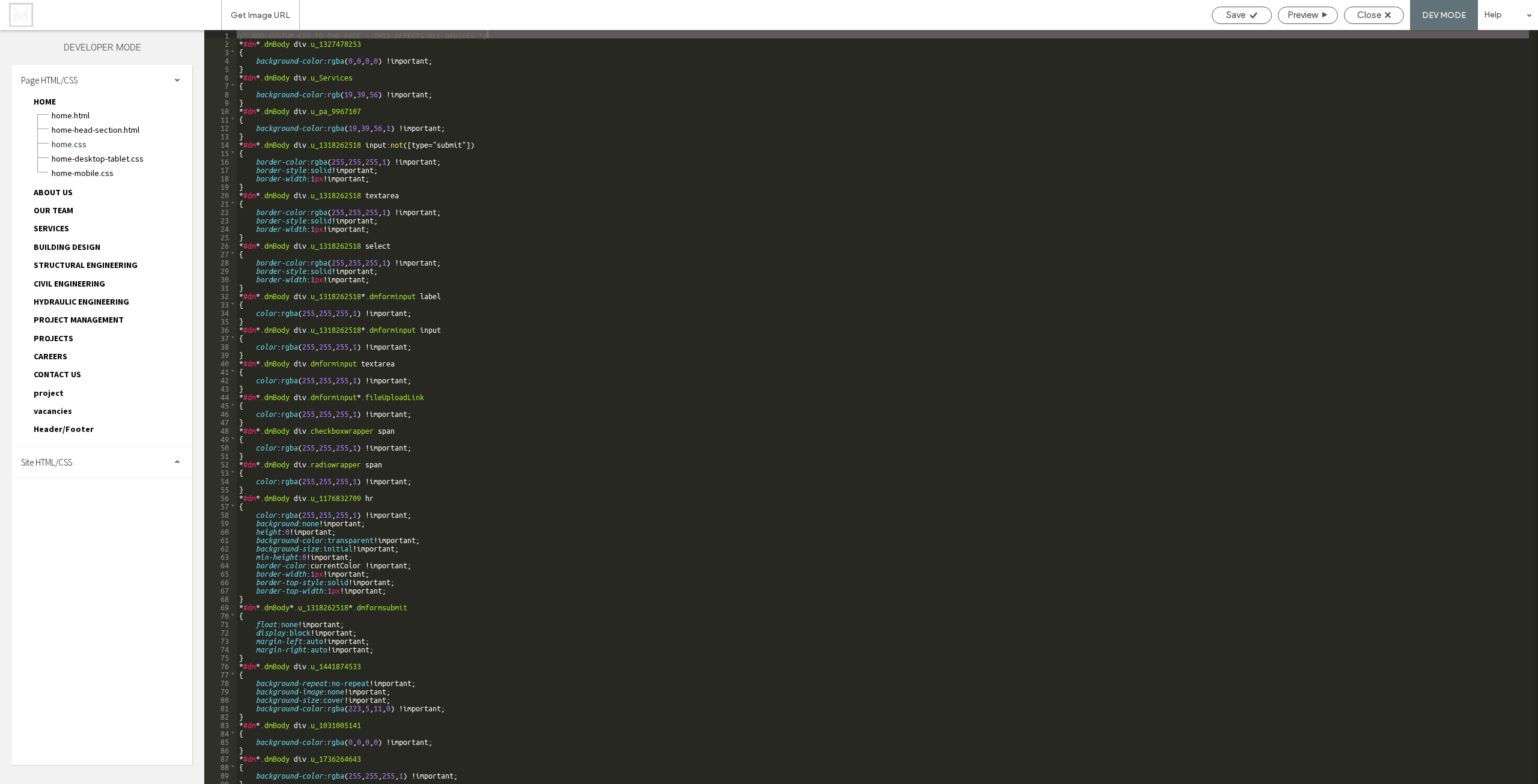
click at [56, 395] on span "project" at bounding box center [48, 393] width 30 height 11
click at [78, 418] on span "project-head-section.html" at bounding box center [122, 421] width 141 height 12
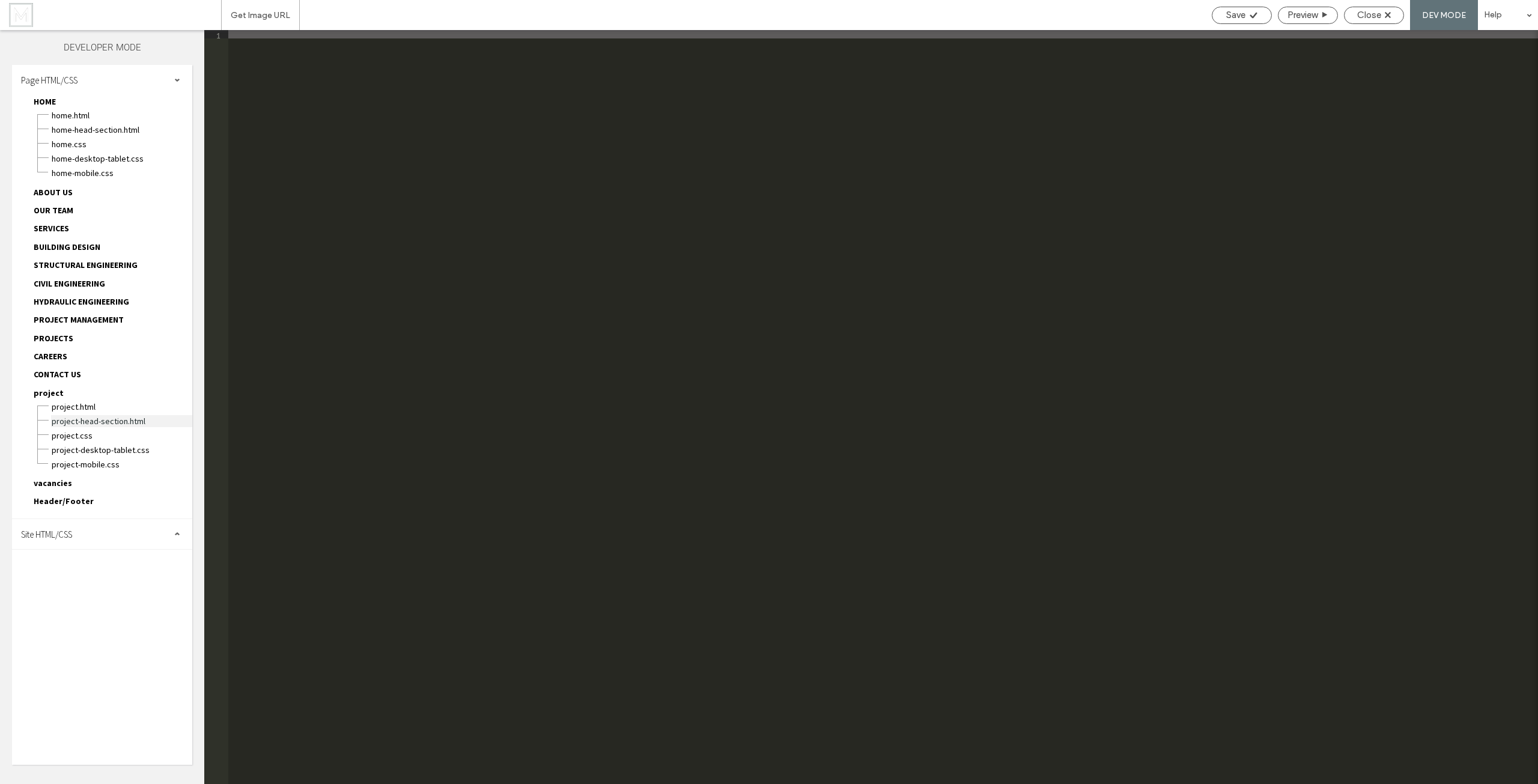
click at [128, 423] on span "project-head-section.html" at bounding box center [122, 421] width 141 height 12
click at [379, 179] on div at bounding box center [883, 415] width 1309 height 771
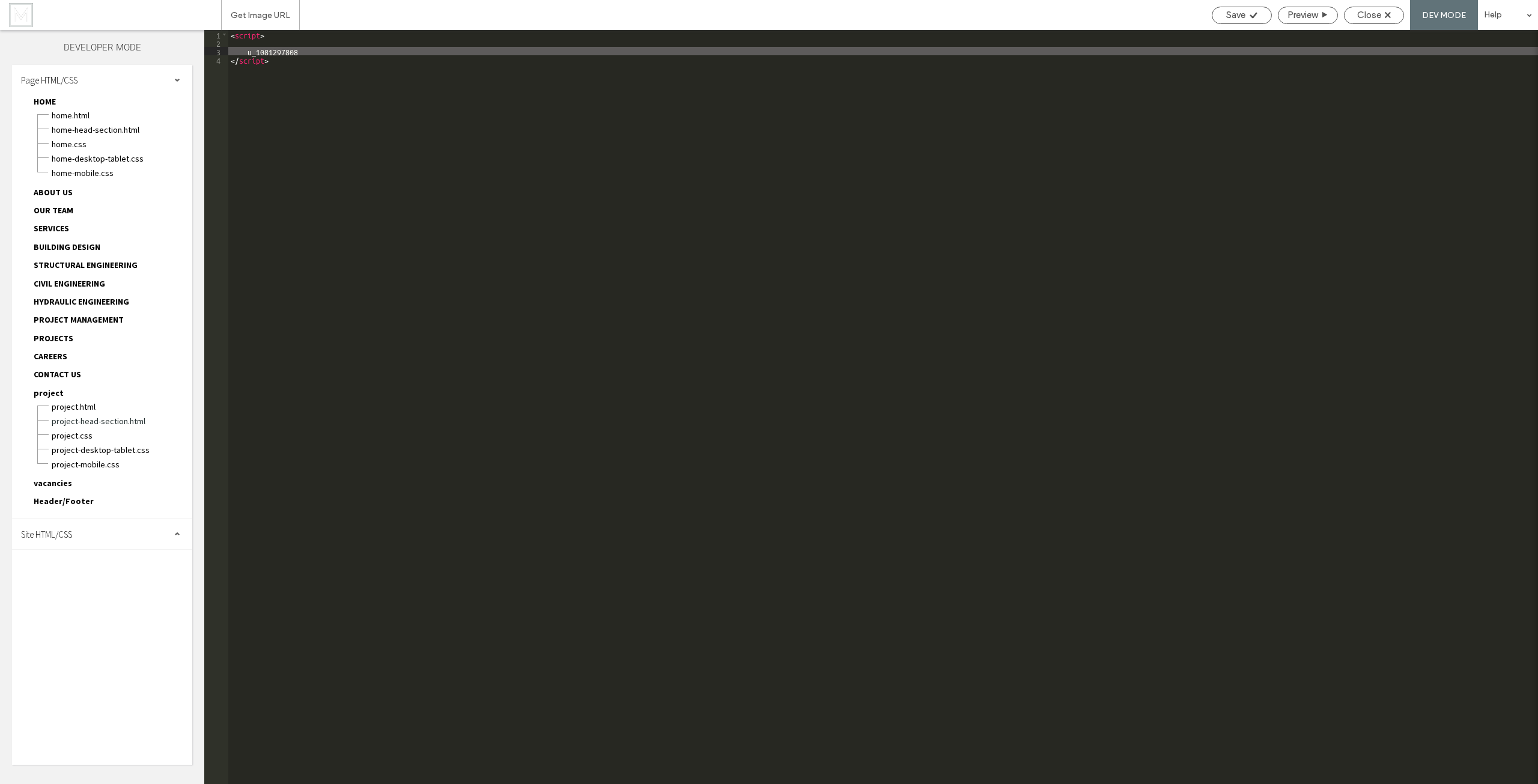
click at [312, 66] on div "< script > u_1081297808 </ script >" at bounding box center [883, 415] width 1309 height 771
drag, startPoint x: 323, startPoint y: 52, endPoint x: 251, endPoint y: 53, distance: 72.0
click at [251, 53] on div "< script > u_1081297808 </ script > < script > document . addEventListener ( 'D…" at bounding box center [885, 415] width 1306 height 771
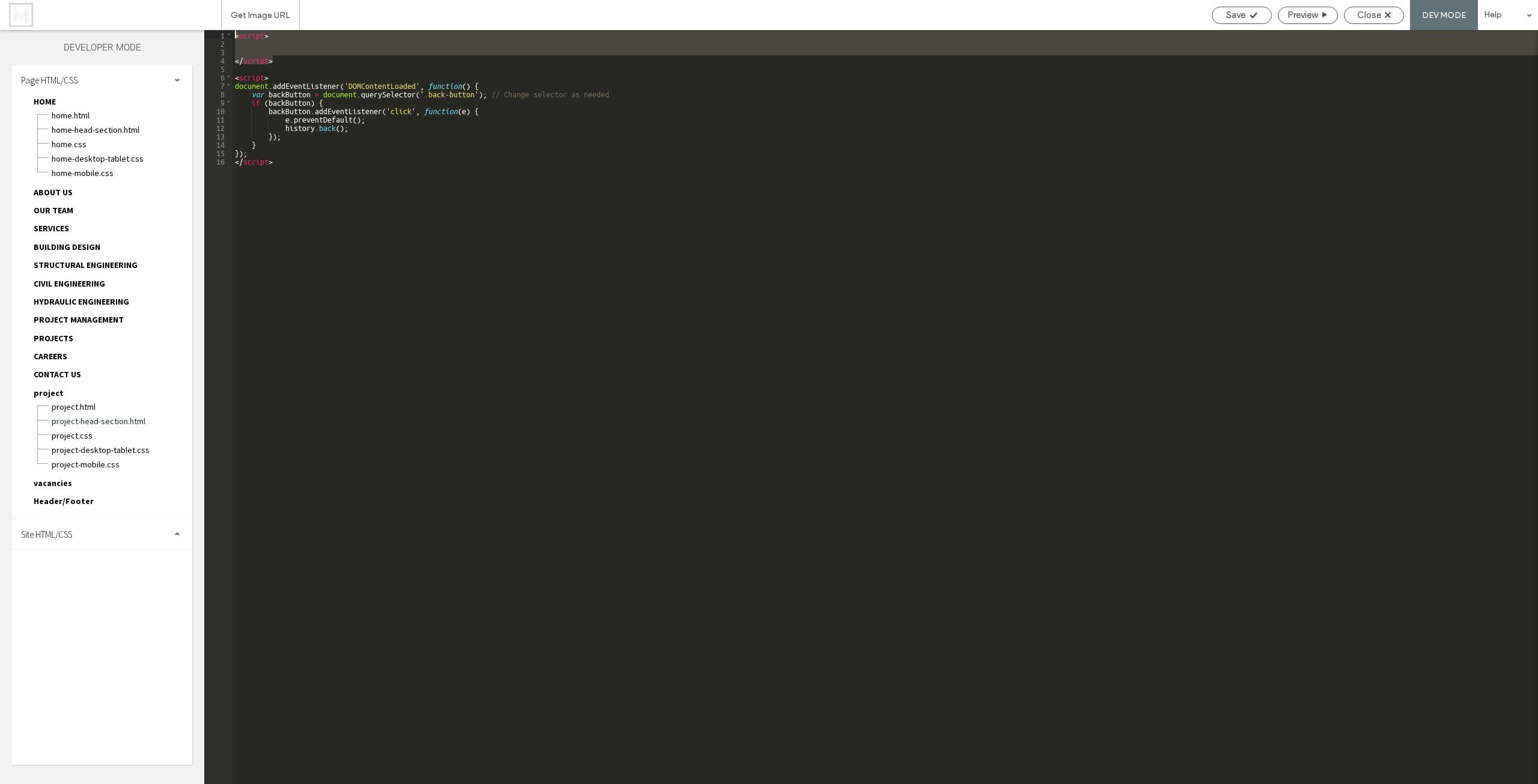
drag, startPoint x: 275, startPoint y: 62, endPoint x: 177, endPoint y: -12, distance: 122.8
click at [177, 0] on html ".wqwq-1{fill:#231f20;} .cls-1q, .cls-2q { fill-rule: evenodd; } .cls-2q { fill:…" at bounding box center [769, 392] width 1538 height 784
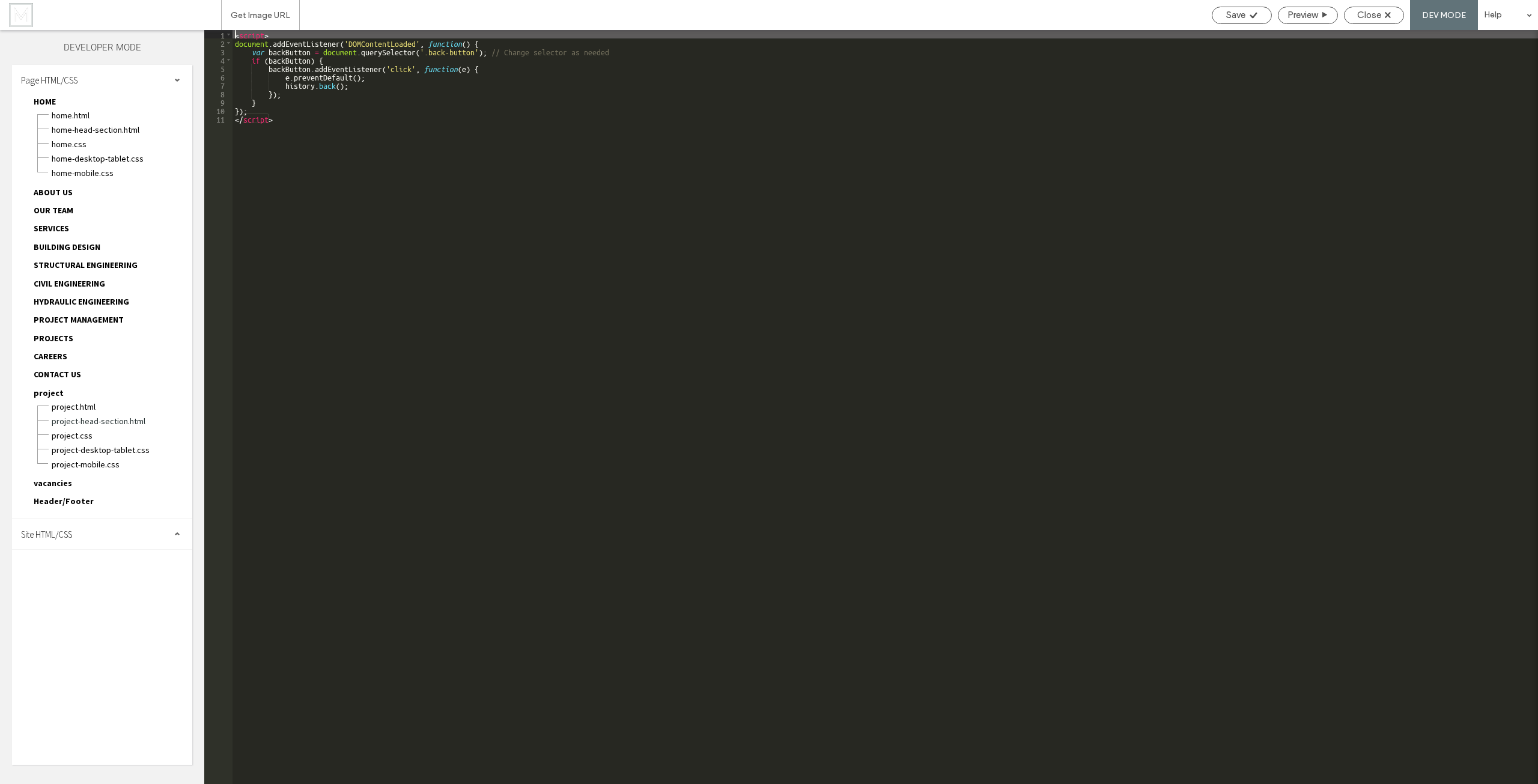
click at [297, 49] on div "< script > document . addEventListener ( 'DOMContentLoaded' , function ( ) { va…" at bounding box center [885, 415] width 1306 height 771
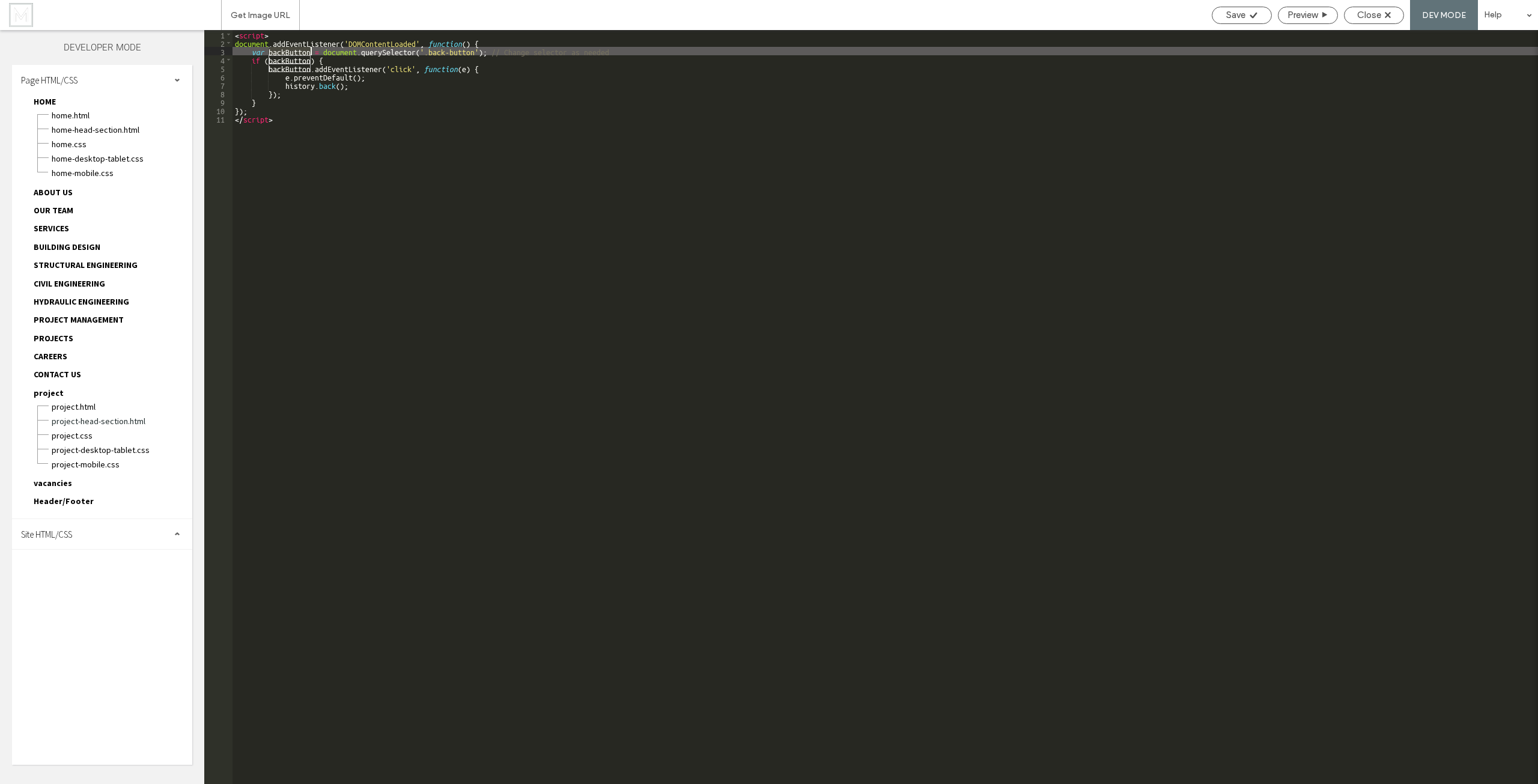
click at [297, 49] on div "< script > document . addEventListener ( 'DOMContentLoaded' , function ( ) { va…" at bounding box center [885, 415] width 1306 height 771
click at [260, 51] on div "< script > document . addEventListener ( 'DOMContentLoaded' , function ( ) { va…" at bounding box center [885, 415] width 1306 height 771
click at [434, 49] on div "< script > document . addEventListener ( 'DOMContentLoaded' , function ( ) { co…" at bounding box center [885, 415] width 1306 height 771
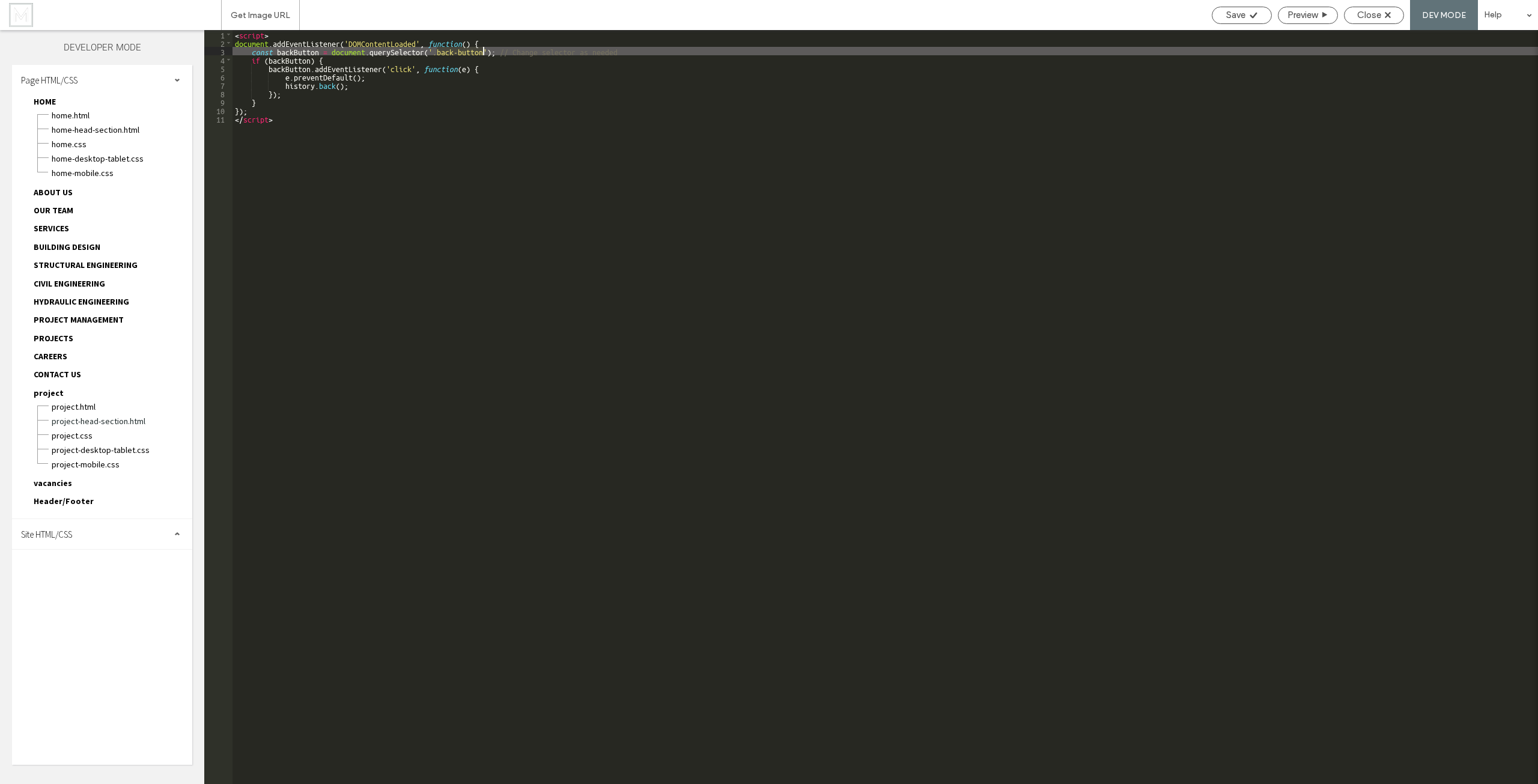
drag, startPoint x: 435, startPoint y: 49, endPoint x: 482, endPoint y: 51, distance: 47.0
click at [482, 51] on div "< script > document . addEventListener ( 'DOMContentLoaded' , function ( ) { co…" at bounding box center [885, 415] width 1306 height 771
click at [425, 54] on div "< script > document . addEventListener ( 'DOMContentLoaded' , function ( ) { co…" at bounding box center [885, 415] width 1306 height 771
drag, startPoint x: 643, startPoint y: 51, endPoint x: 511, endPoint y: 51, distance: 132.0
click at [511, 51] on div "< script > document . addEventListener ( 'DOMContentLoaded' , function ( ) { co…" at bounding box center [885, 415] width 1306 height 771
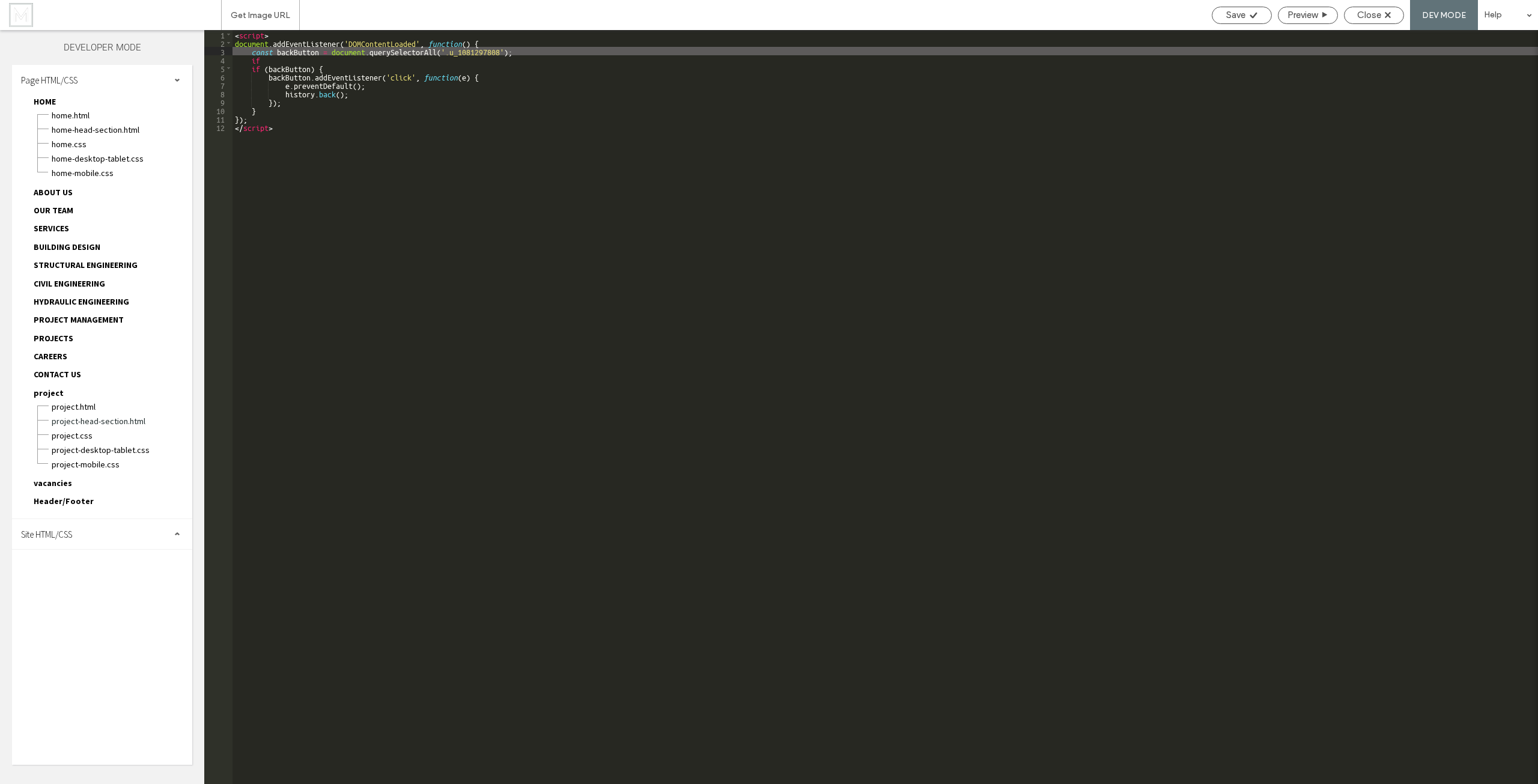
click at [300, 52] on div "< script > document . addEventListener ( 'DOMContentLoaded' , function ( ) { co…" at bounding box center [885, 415] width 1306 height 771
click at [318, 52] on div "< script > document . addEventListener ( 'DOMContentLoaded' , function ( ) { co…" at bounding box center [885, 407] width 1306 height 754
click at [334, 51] on div "< script > document . addEventListener ( 'DOMContentLoaded' , function ( ) { co…" at bounding box center [885, 415] width 1306 height 771
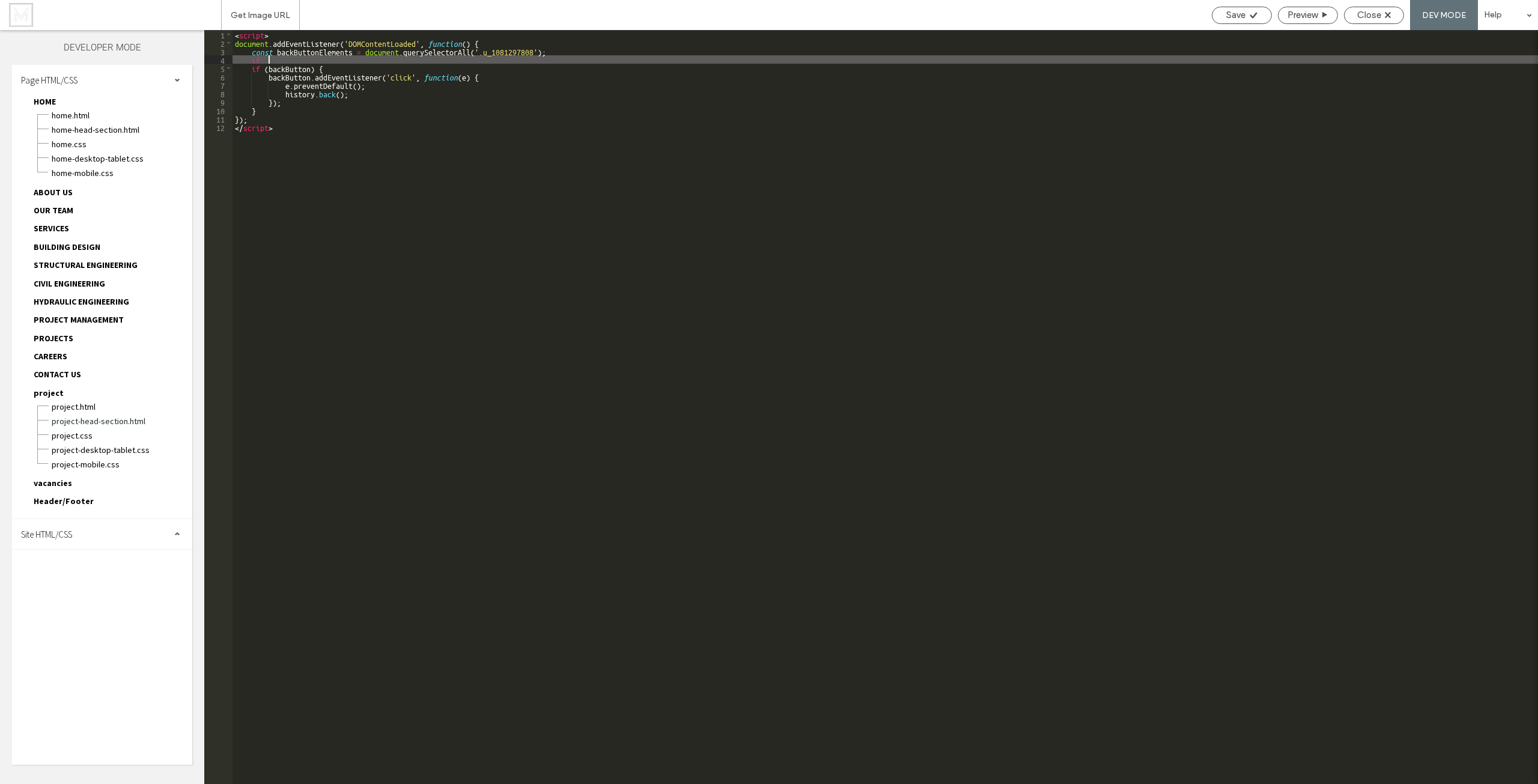
click at [286, 61] on div "< script > document . addEventListener ( 'DOMContentLoaded' , function ( ) { co…" at bounding box center [885, 415] width 1306 height 771
click at [281, 56] on div "< script > document . addEventListener ( 'DOMContentLoaded' , function ( ) { co…" at bounding box center [885, 415] width 1306 height 771
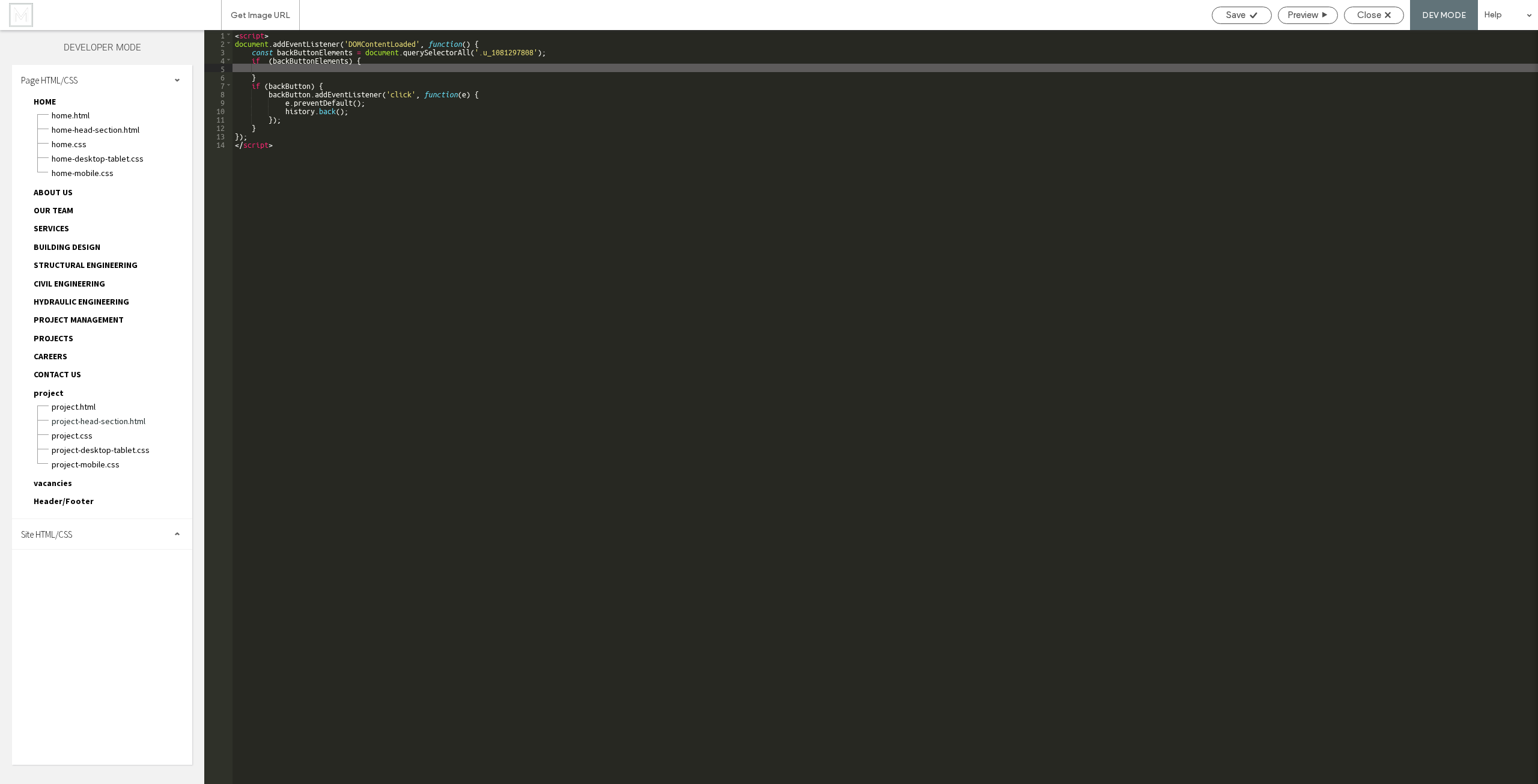
paste textarea
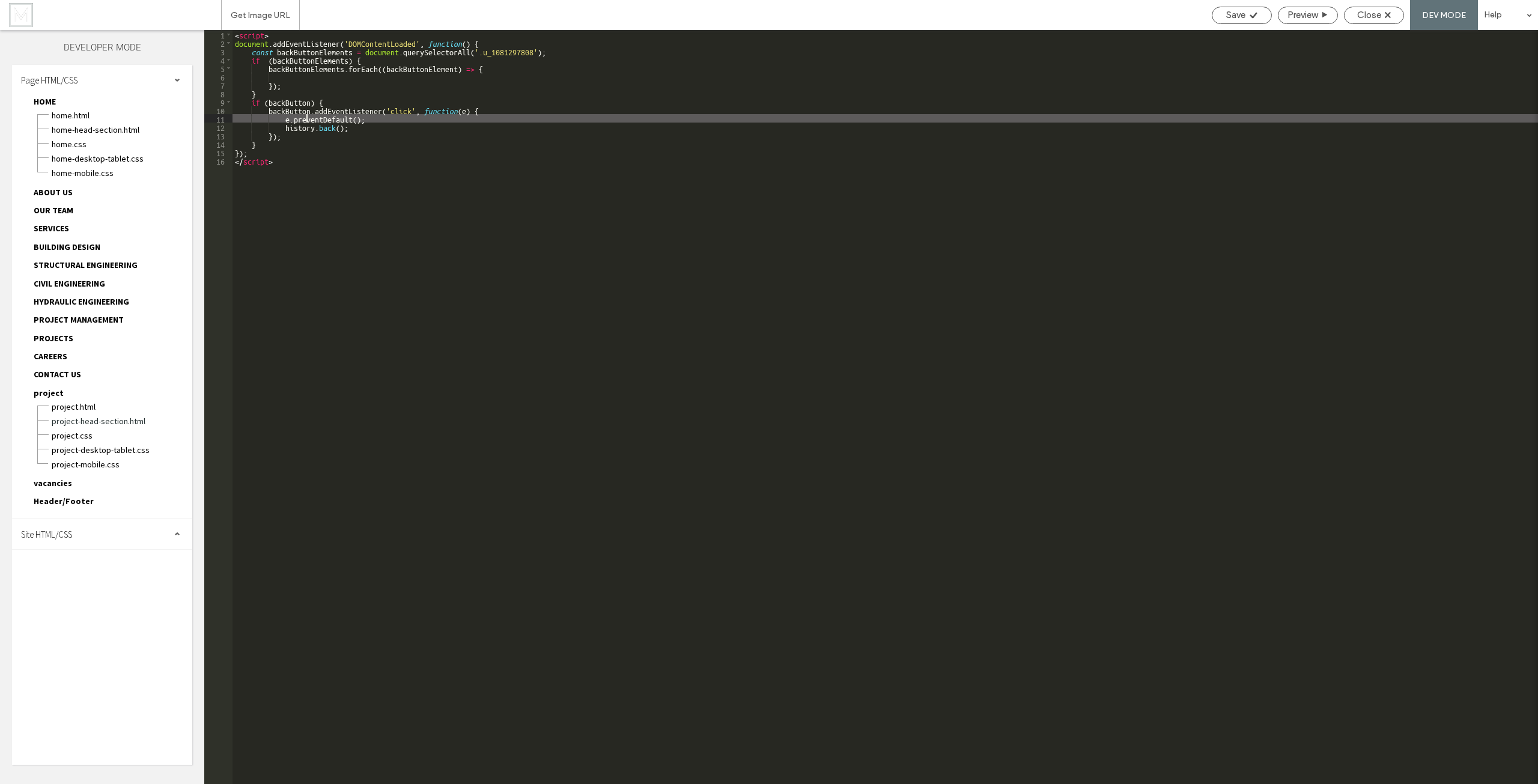
click at [307, 119] on div "< script > document . addEventListener ( 'DOMContentLoaded' , function ( ) { co…" at bounding box center [885, 415] width 1306 height 771
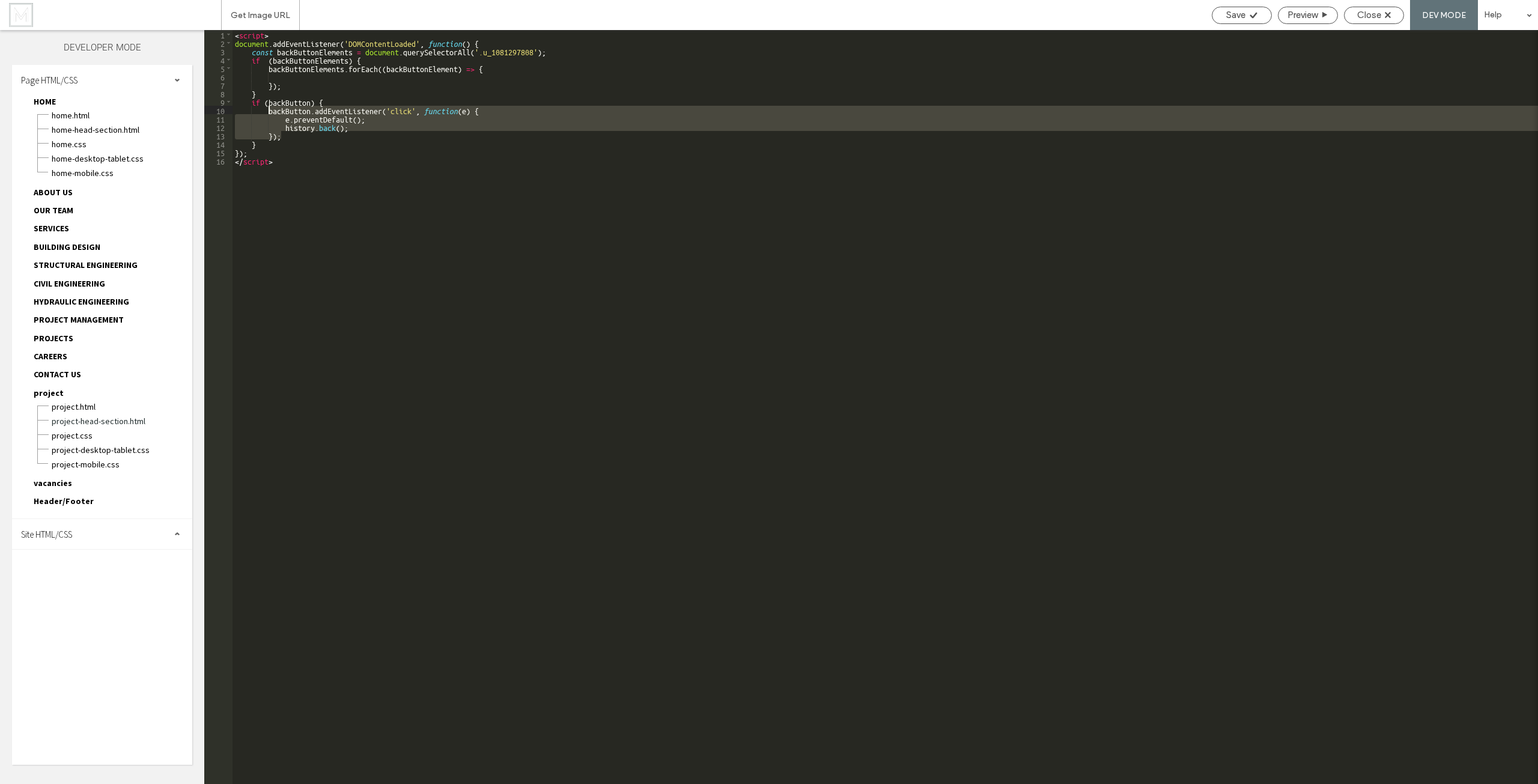
drag, startPoint x: 281, startPoint y: 136, endPoint x: 268, endPoint y: 111, distance: 28.2
click at [268, 111] on div "< script > document . addEventListener ( 'DOMContentLoaded' , function ( ) { co…" at bounding box center [885, 415] width 1306 height 771
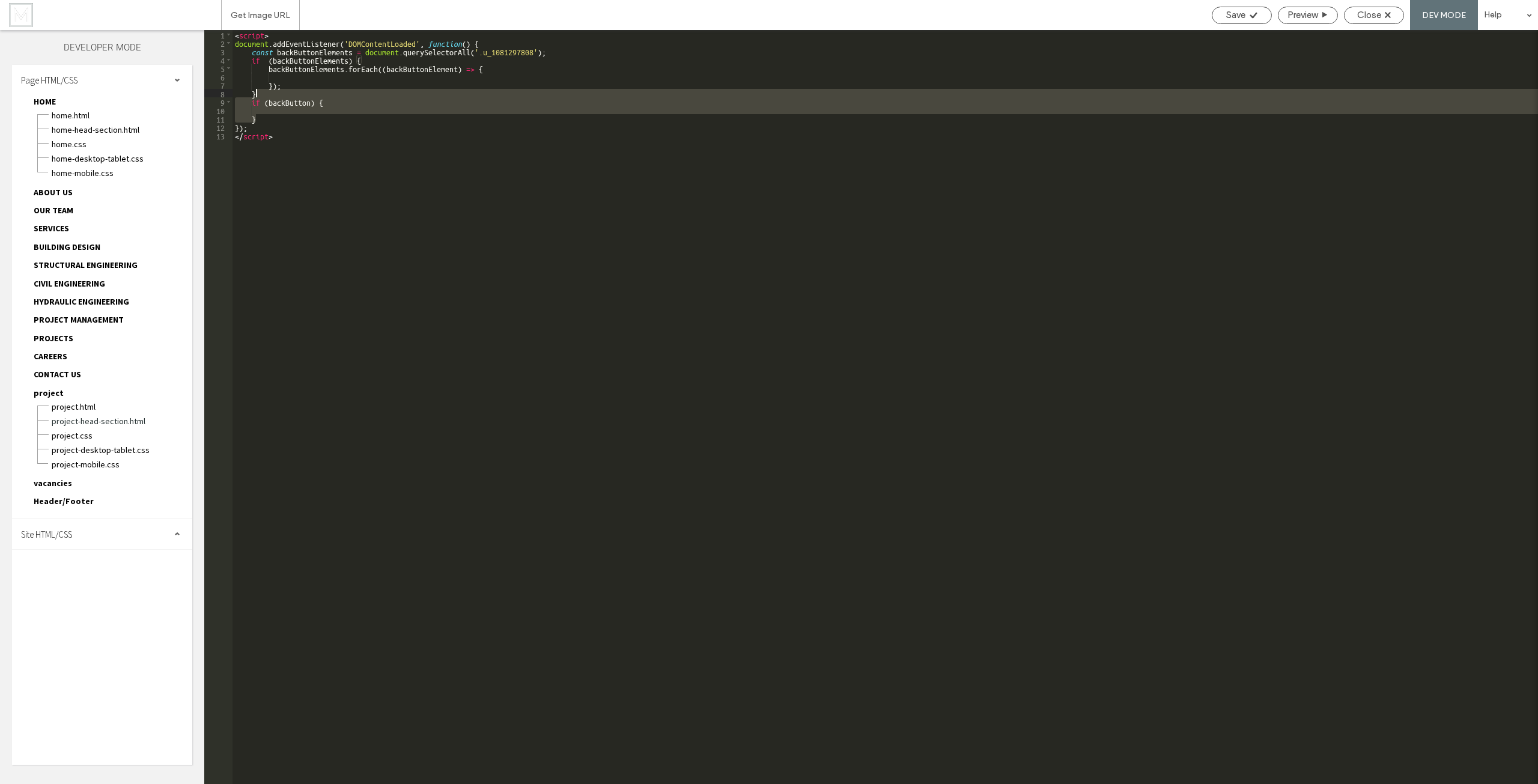
drag, startPoint x: 266, startPoint y: 116, endPoint x: 289, endPoint y: 87, distance: 37.0
click at [278, 90] on div "< script > document . addEventListener ( 'DOMContentLoaded' , function ( ) { co…" at bounding box center [885, 415] width 1306 height 771
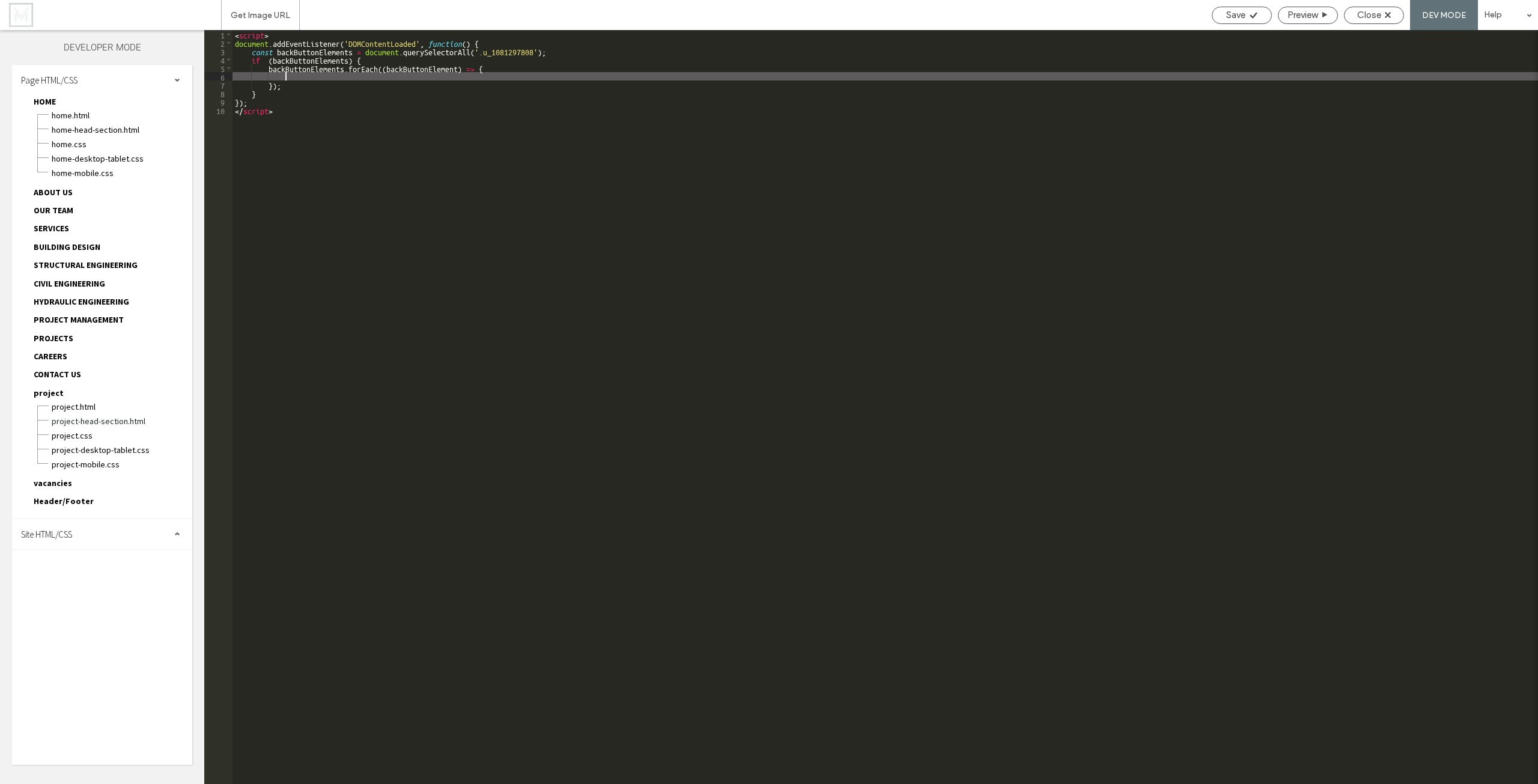
click at [308, 77] on div "< script > document . addEventListener ( 'DOMContentLoaded' , function ( ) { co…" at bounding box center [885, 415] width 1306 height 771
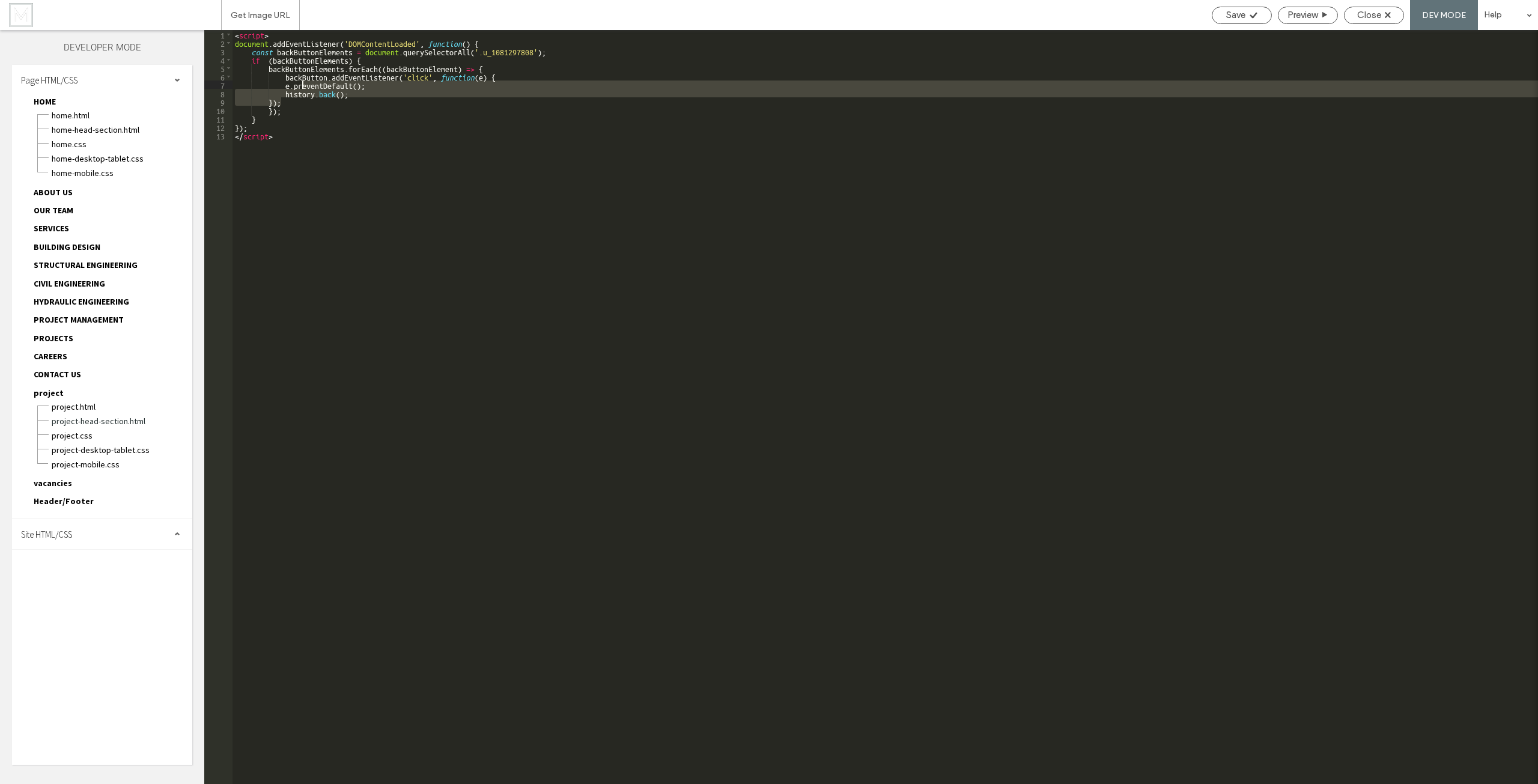
click at [302, 84] on div "< script > document . addEventListener ( 'DOMContentLoaded' , function ( ) { co…" at bounding box center [885, 415] width 1306 height 771
click at [358, 88] on div "< script > document . addEventListener ( 'DOMContentLoaded' , function ( ) { co…" at bounding box center [885, 407] width 1306 height 754
click at [322, 64] on div "< script > document . addEventListener ( 'DOMContentLoaded' , function ( ) { co…" at bounding box center [885, 415] width 1306 height 771
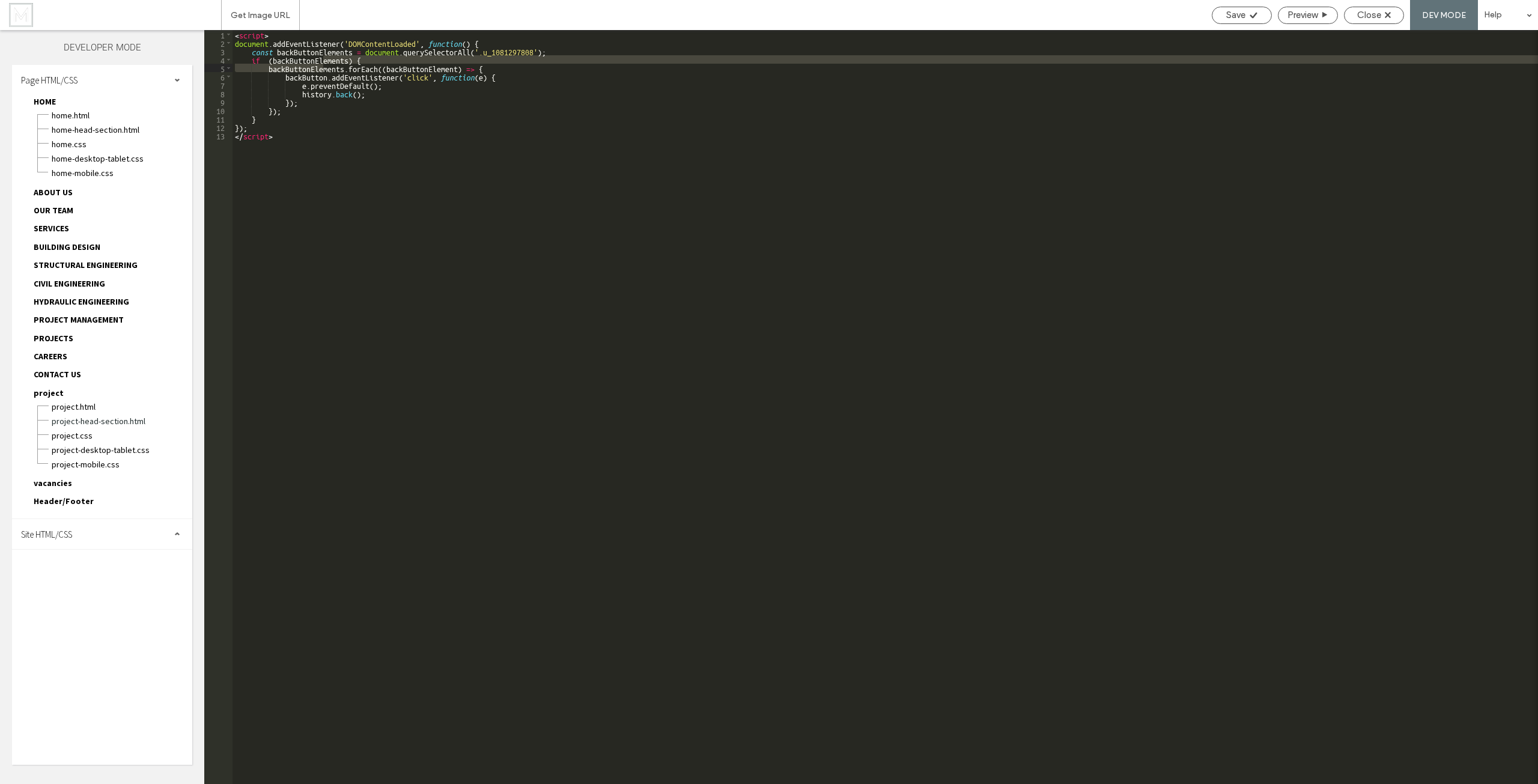
click at [424, 69] on div "< script > document . addEventListener ( 'DOMContentLoaded' , function ( ) { co…" at bounding box center [885, 415] width 1306 height 771
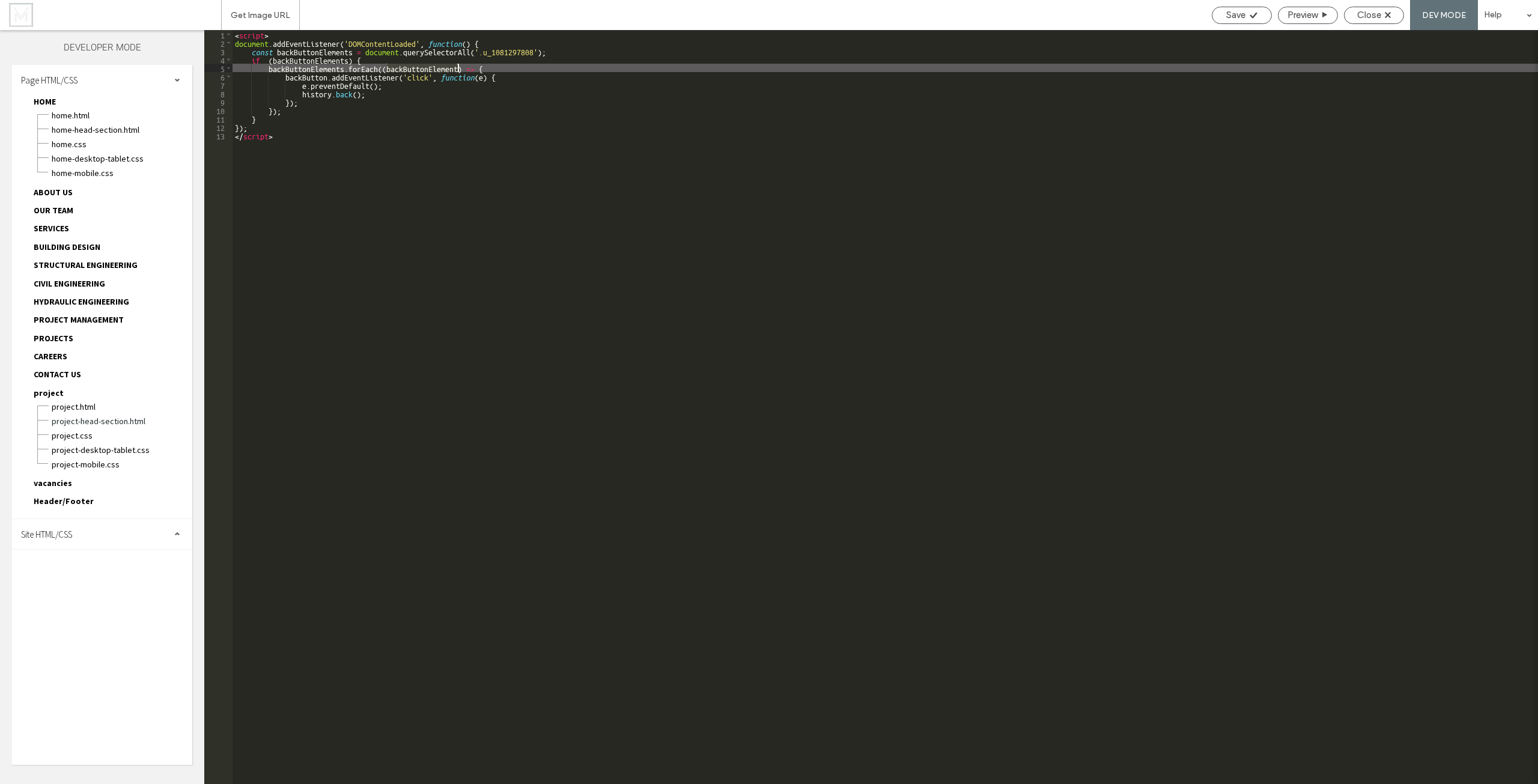
click at [424, 69] on div "< script > document . addEventListener ( 'DOMContentLoaded' , function ( ) { co…" at bounding box center [885, 415] width 1306 height 771
click at [309, 77] on div "< script > document . addEventListener ( 'DOMContentLoaded' , function ( ) { co…" at bounding box center [885, 415] width 1306 height 771
click at [511, 76] on div "< script > document . addEventListener ( 'DOMContentLoaded' , function ( ) { co…" at bounding box center [885, 415] width 1306 height 771
click at [503, 76] on div "< script > document . addEventListener ( 'DOMContentLoaded' , function ( ) { co…" at bounding box center [885, 415] width 1306 height 771
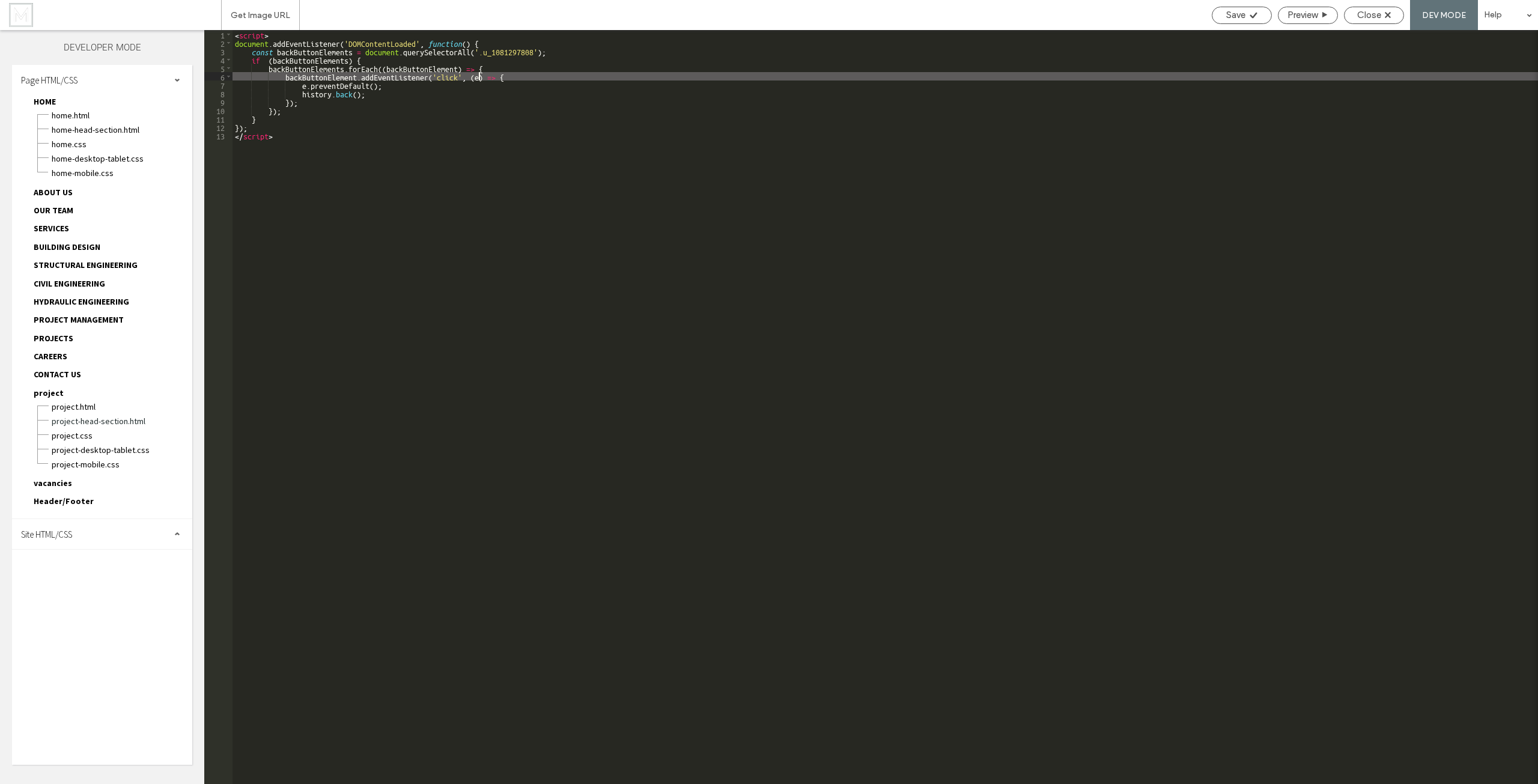
click at [477, 77] on div "< script > document . addEventListener ( 'DOMContentLoaded' , function ( ) { co…" at bounding box center [885, 415] width 1306 height 771
click at [308, 82] on div "< script > document . addEventListener ( 'DOMContentLoaded' , function ( ) { co…" at bounding box center [885, 415] width 1306 height 771
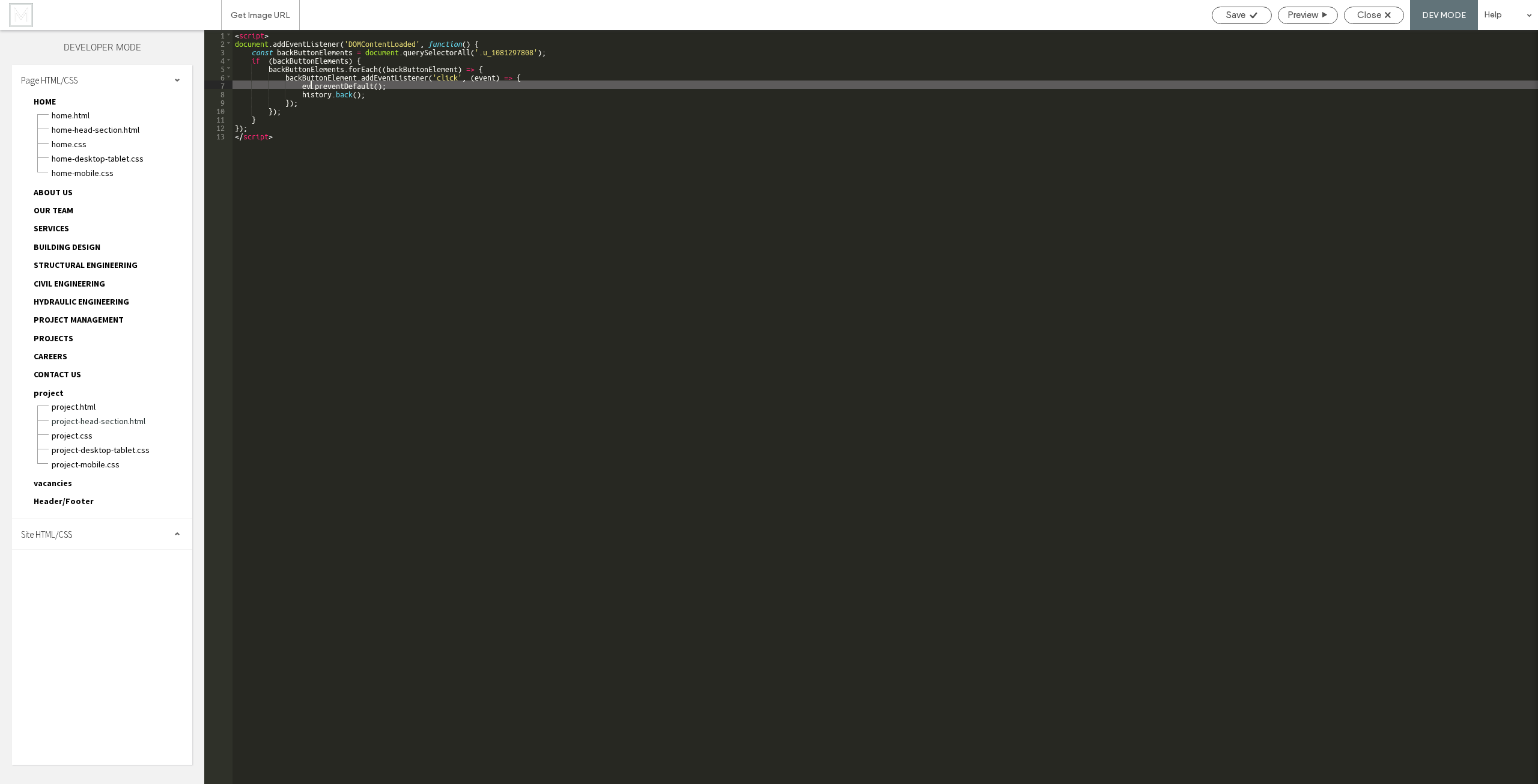
type textarea "**"
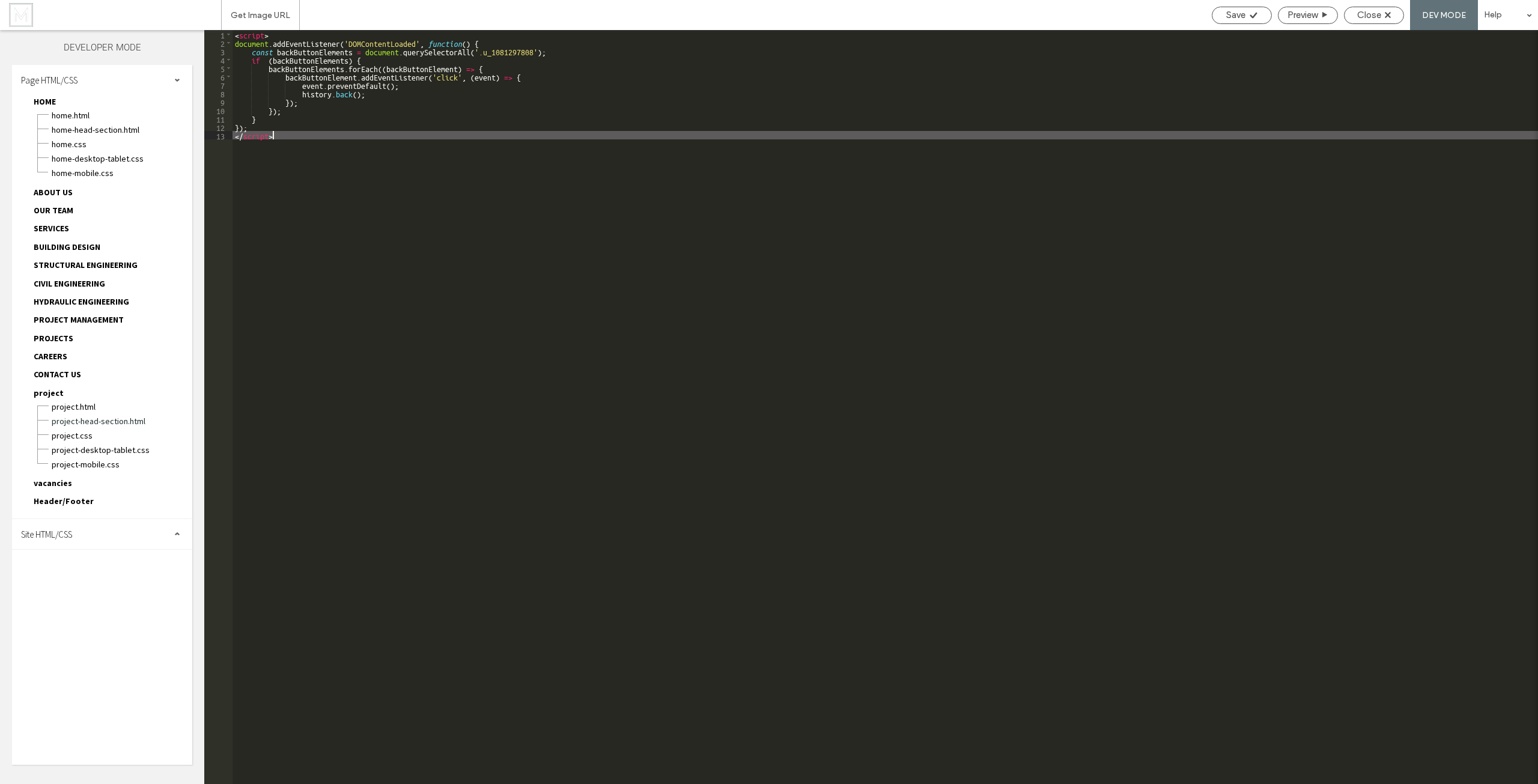
drag, startPoint x: 568, startPoint y: 159, endPoint x: 495, endPoint y: 138, distance: 76.0
click at [567, 158] on div "< script > document . addEventListener ( 'DOMContentLoaded' , function ( ) { co…" at bounding box center [885, 415] width 1306 height 771
drag, startPoint x: 366, startPoint y: 138, endPoint x: 45, endPoint y: -52, distance: 373.0
click at [45, 0] on html ".wqwq-1{fill:#231f20;} .cls-1q, .cls-2q { fill-rule: evenodd; } .cls-2q { fill:…" at bounding box center [769, 392] width 1538 height 784
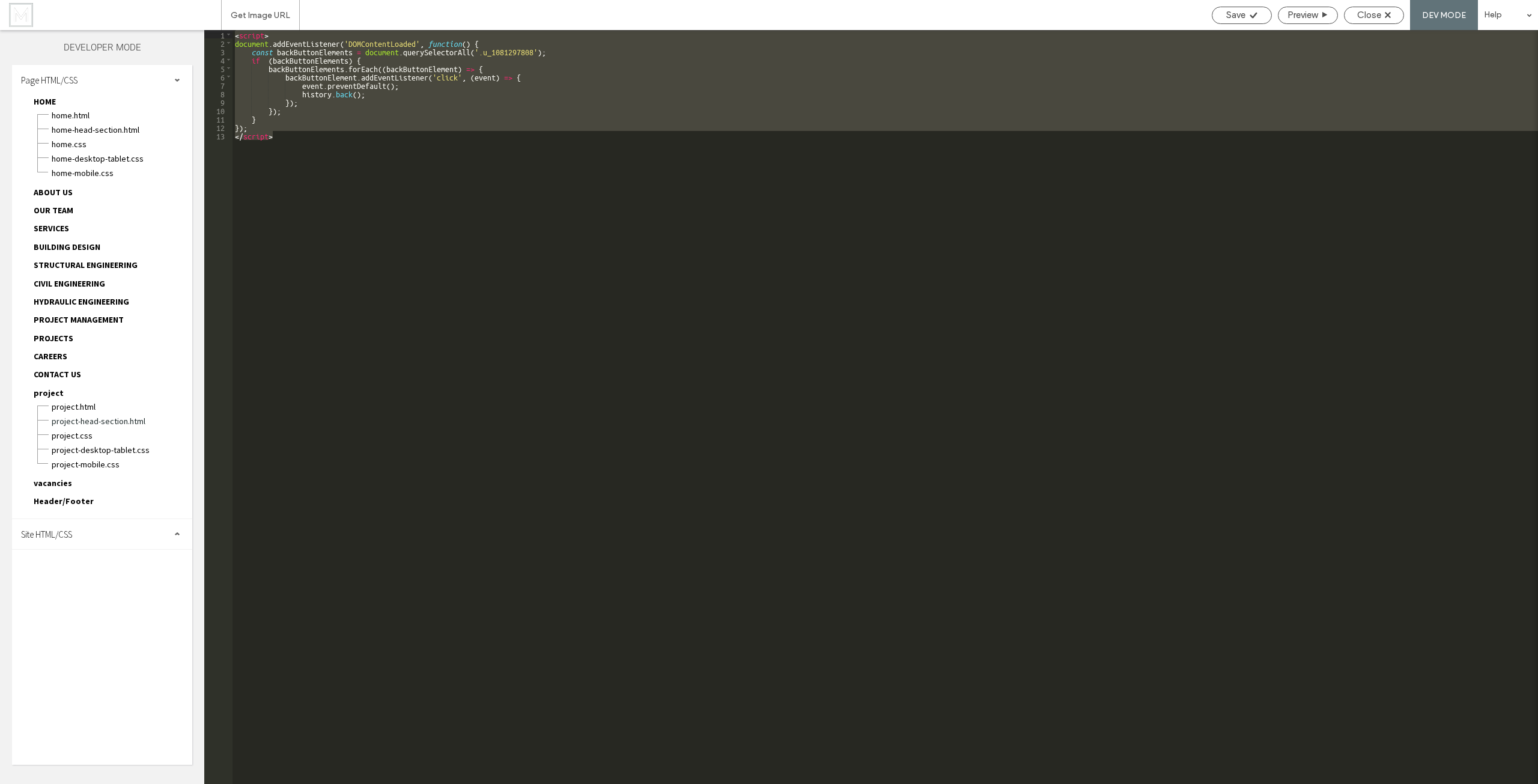
click at [258, 125] on div "< script > document . addEventListener ( 'DOMContentLoaded' , function ( ) { co…" at bounding box center [885, 407] width 1306 height 754
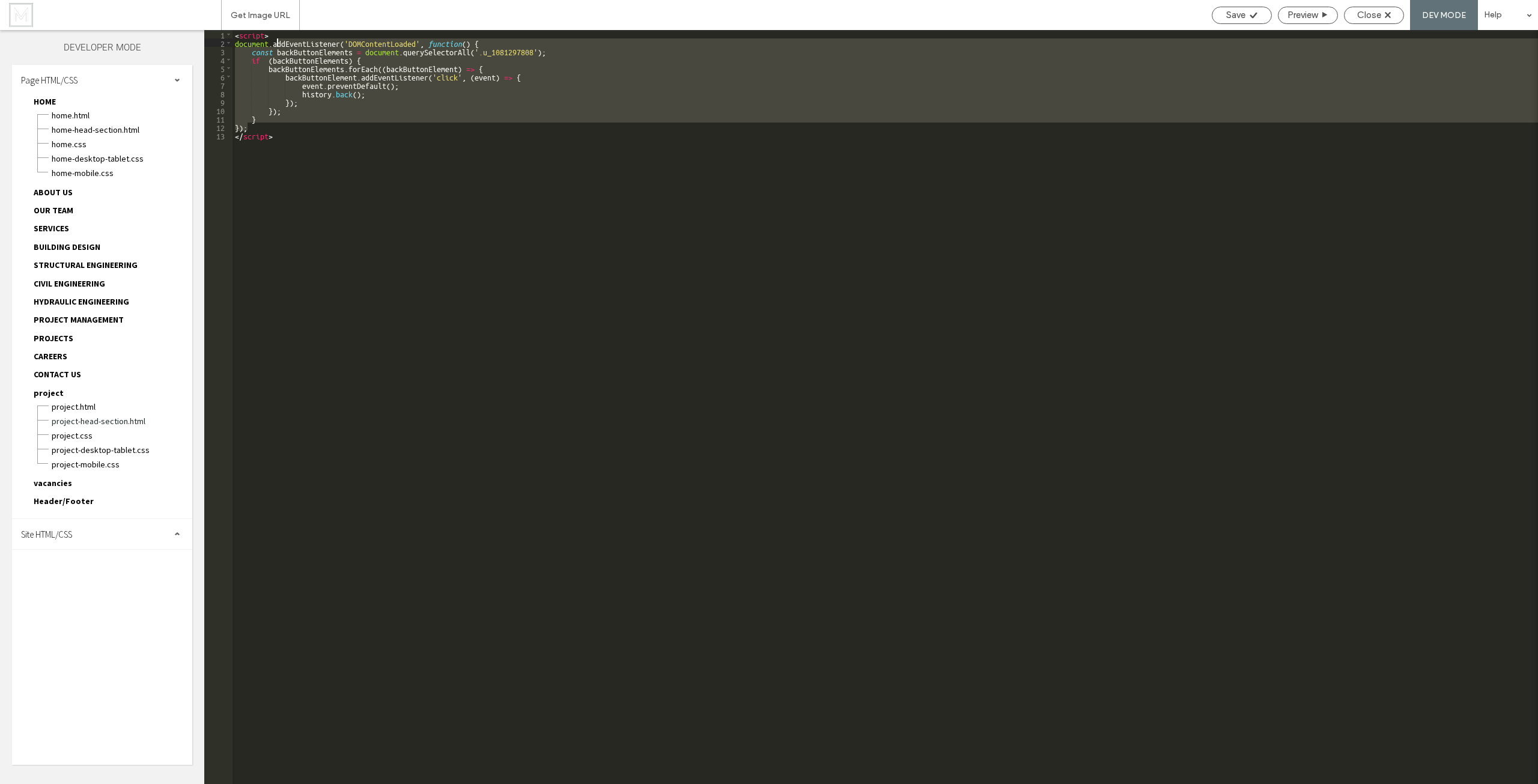
drag, startPoint x: 268, startPoint y: 125, endPoint x: 276, endPoint y: 42, distance: 83.4
click at [276, 42] on div "< script > document . addEventListener ( 'DOMContentLoaded' , function ( ) { co…" at bounding box center [885, 415] width 1306 height 771
click at [358, 134] on div "< script > document . addEventListener ( 'DOMContentLoaded' , function ( ) { co…" at bounding box center [885, 415] width 1306 height 771
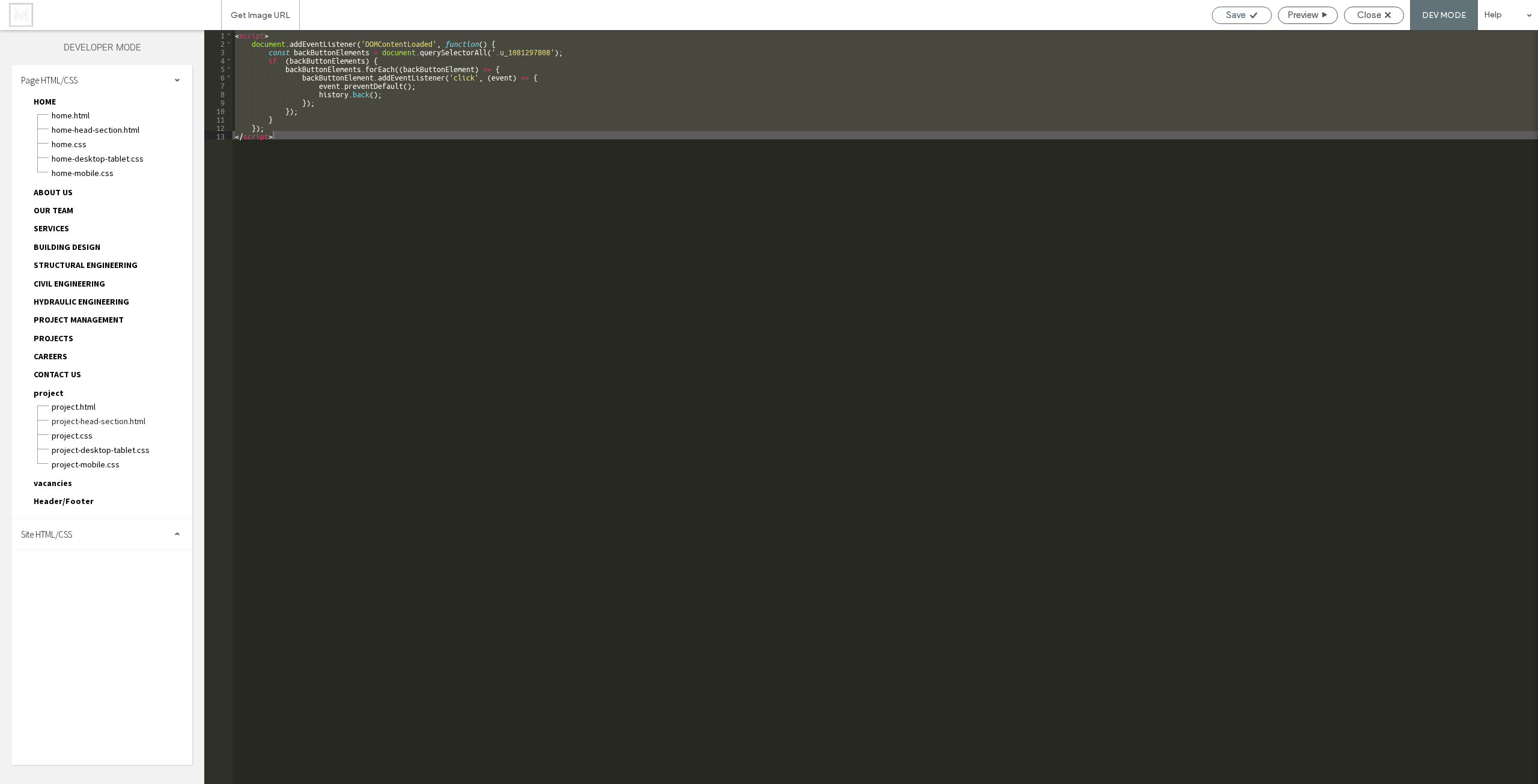
click at [1250, 15] on icon at bounding box center [1253, 15] width 9 height 9
click at [1375, 22] on div "Close" at bounding box center [1374, 15] width 60 height 18
click at [1365, 13] on span "Close" at bounding box center [1369, 15] width 24 height 11
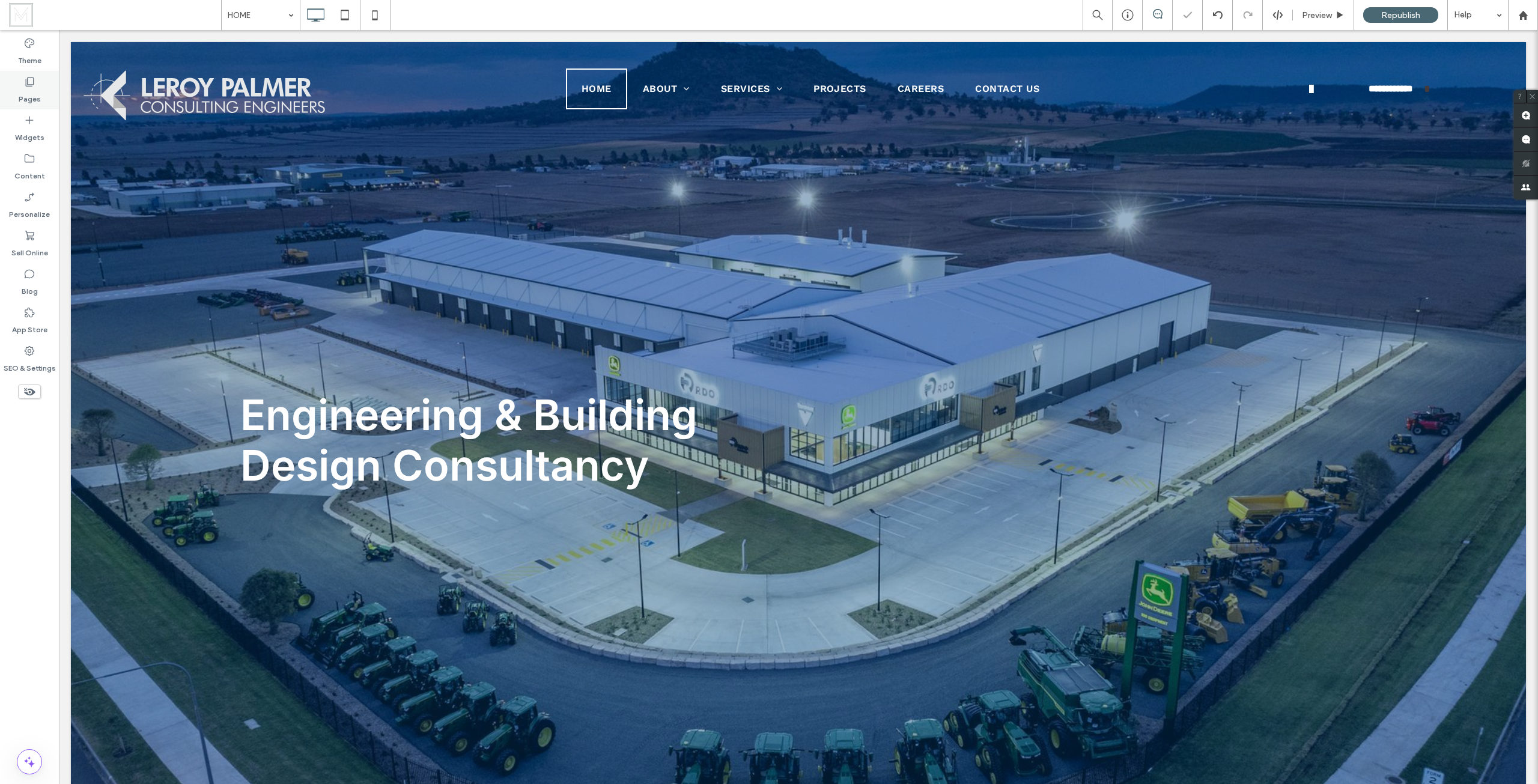
click at [9, 76] on div "Pages" at bounding box center [29, 90] width 59 height 38
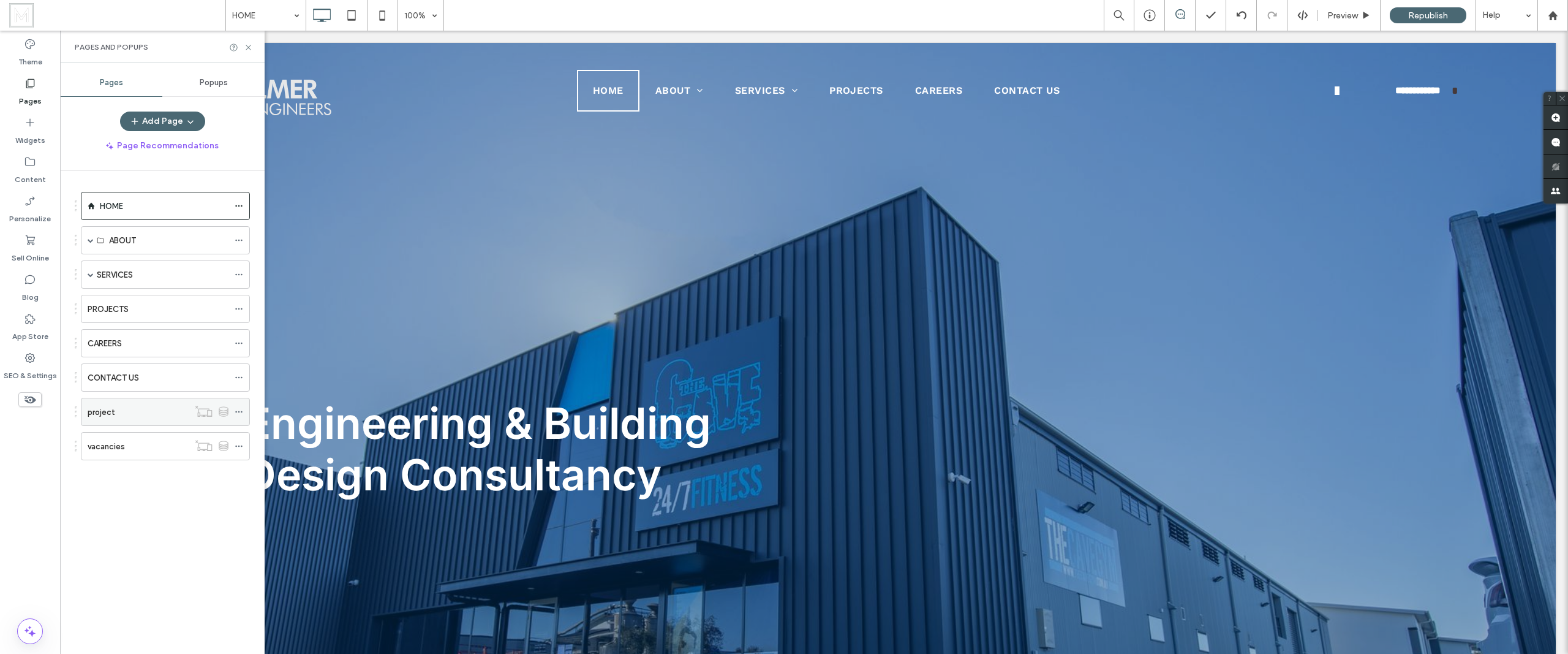
click at [129, 410] on div "project" at bounding box center [137, 412] width 101 height 13
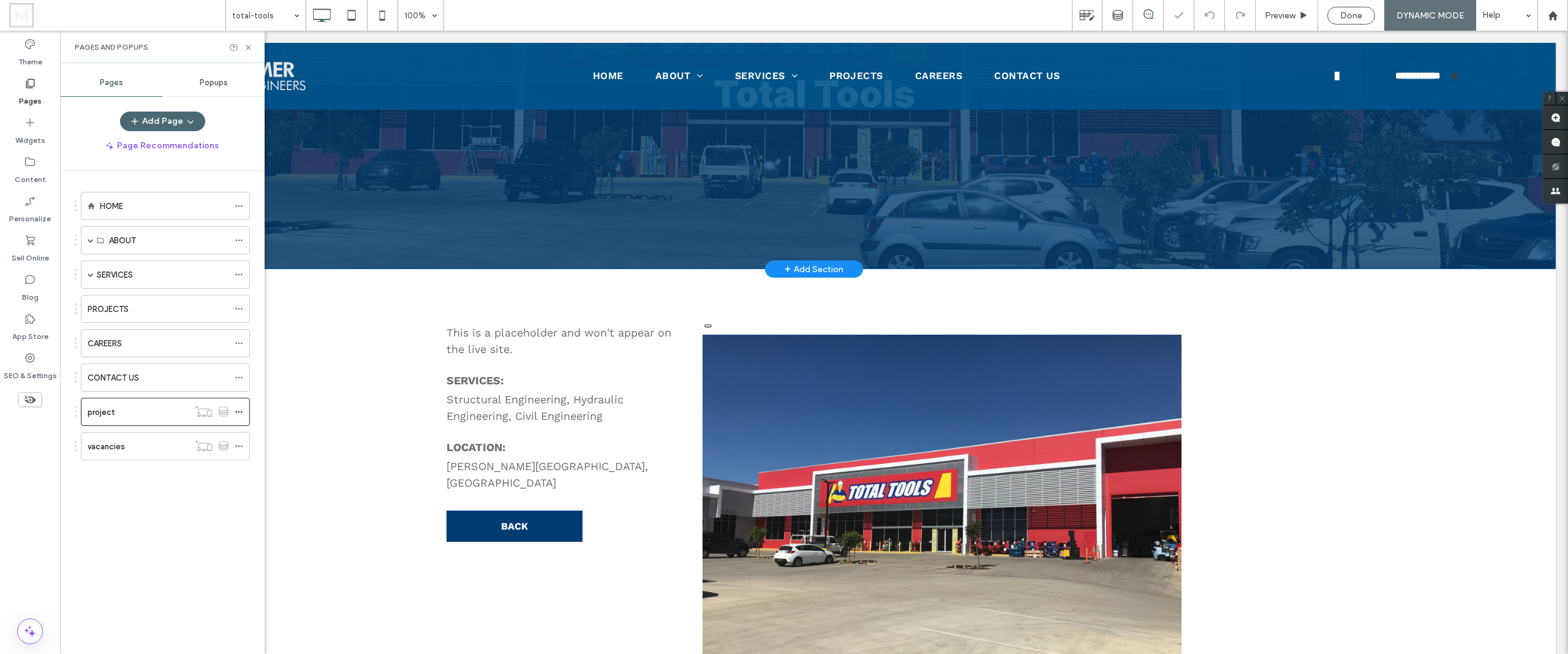
scroll to position [184, 0]
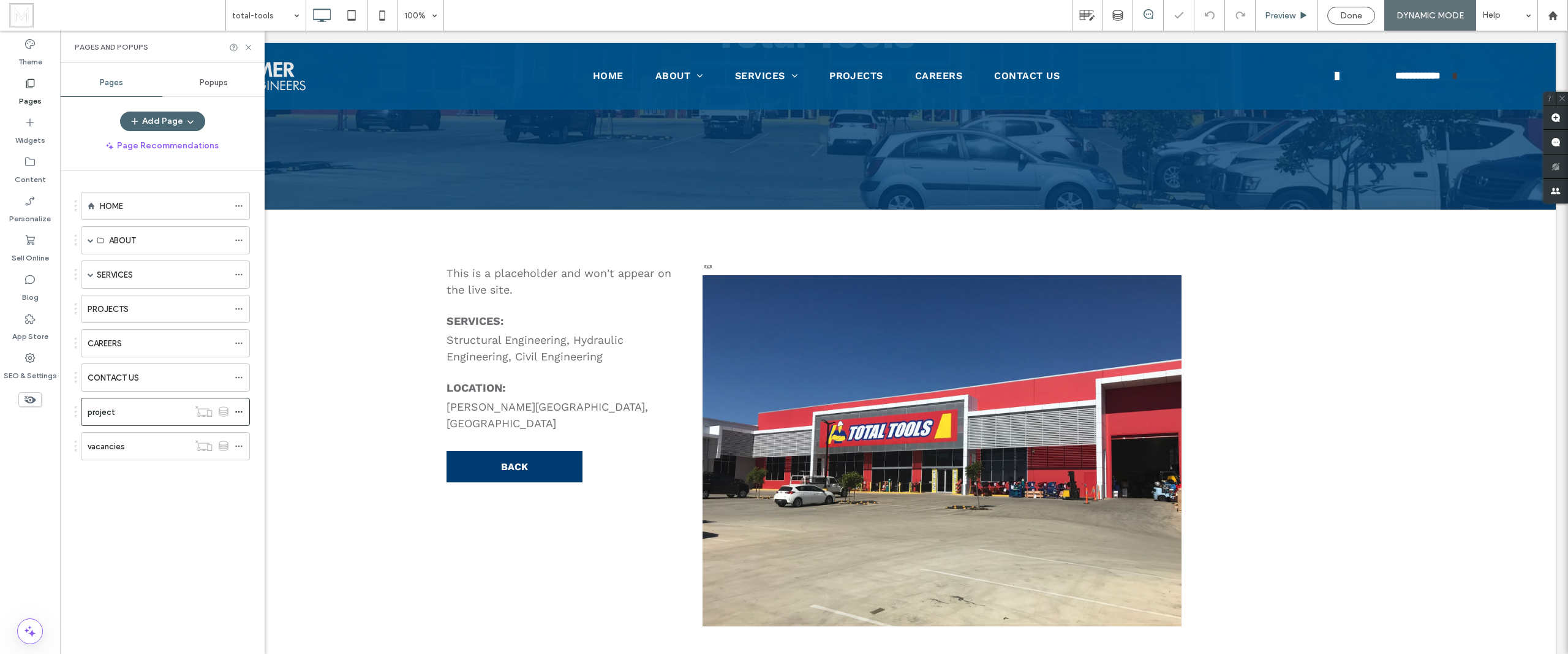
click at [1290, 11] on span "Preview" at bounding box center [1280, 16] width 31 height 10
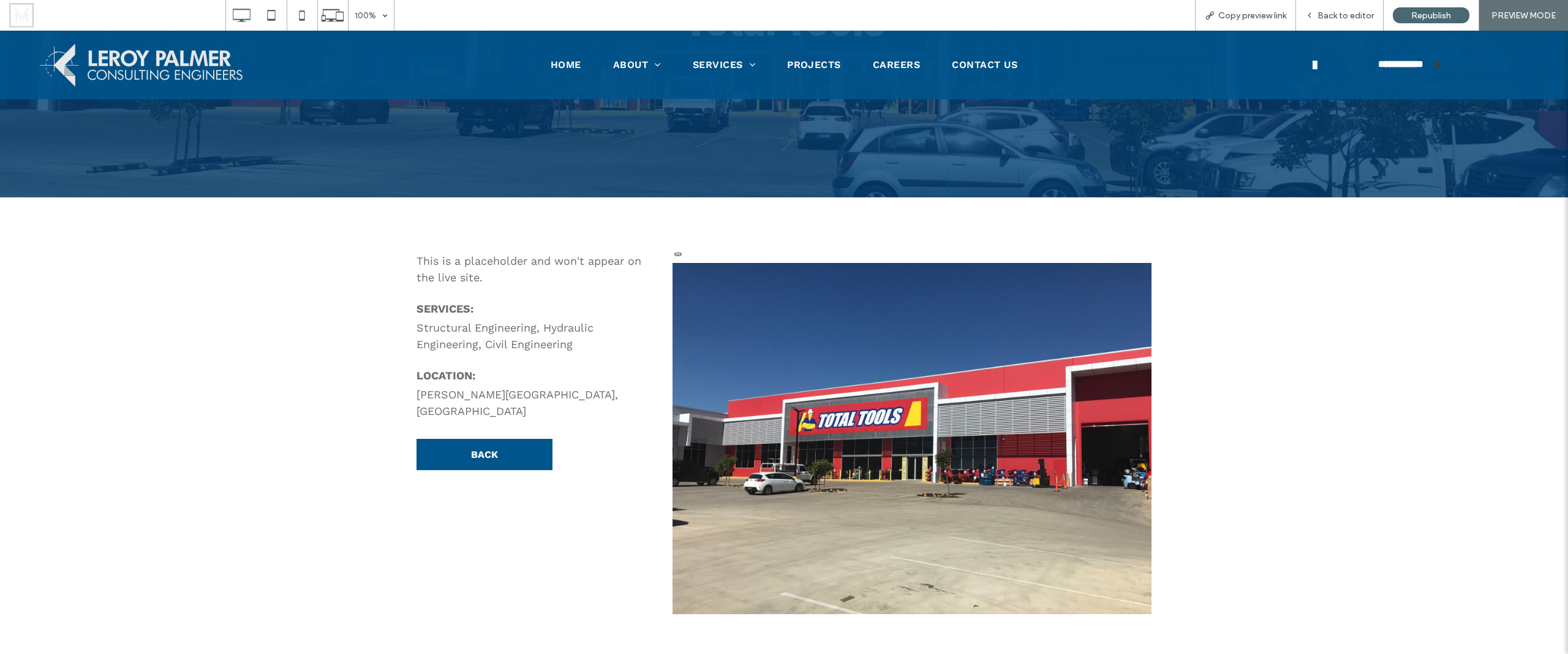
click at [482, 448] on span "BACK" at bounding box center [484, 454] width 27 height 12
